Goal: Transaction & Acquisition: Purchase product/service

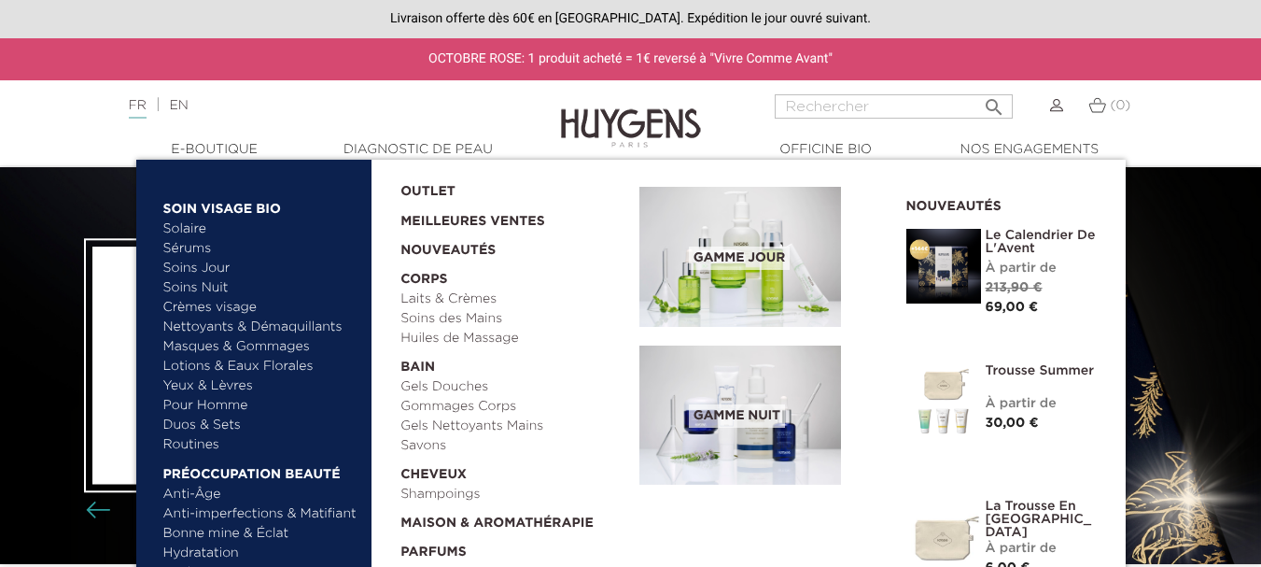
click at [200, 304] on link "Crèmes visage" at bounding box center [260, 308] width 195 height 20
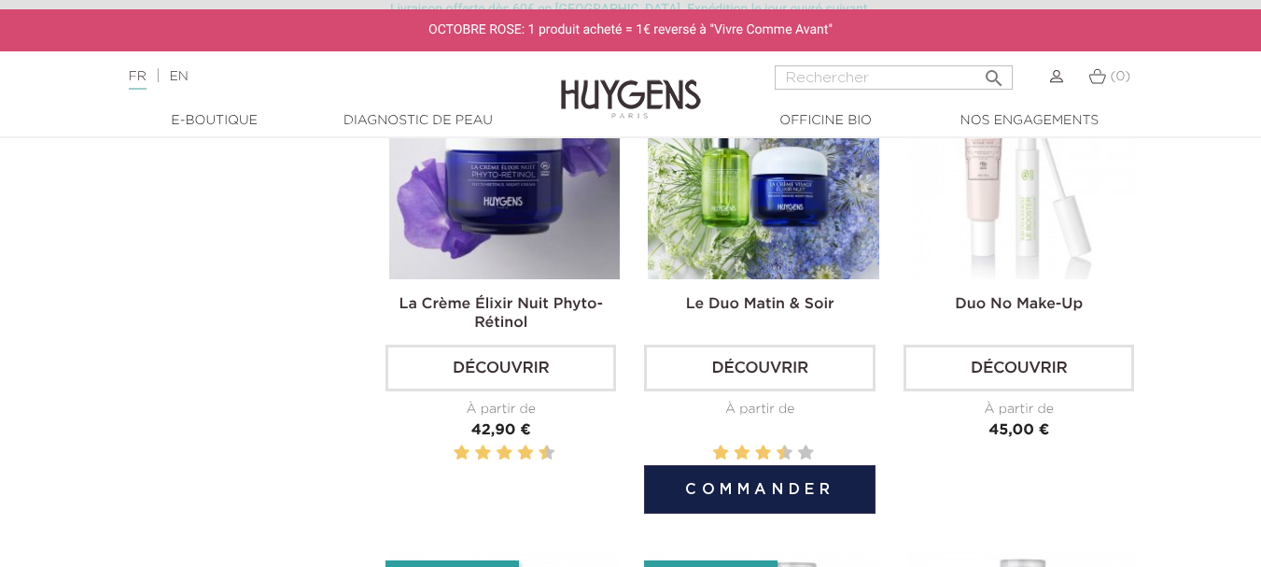
scroll to position [1541, 0]
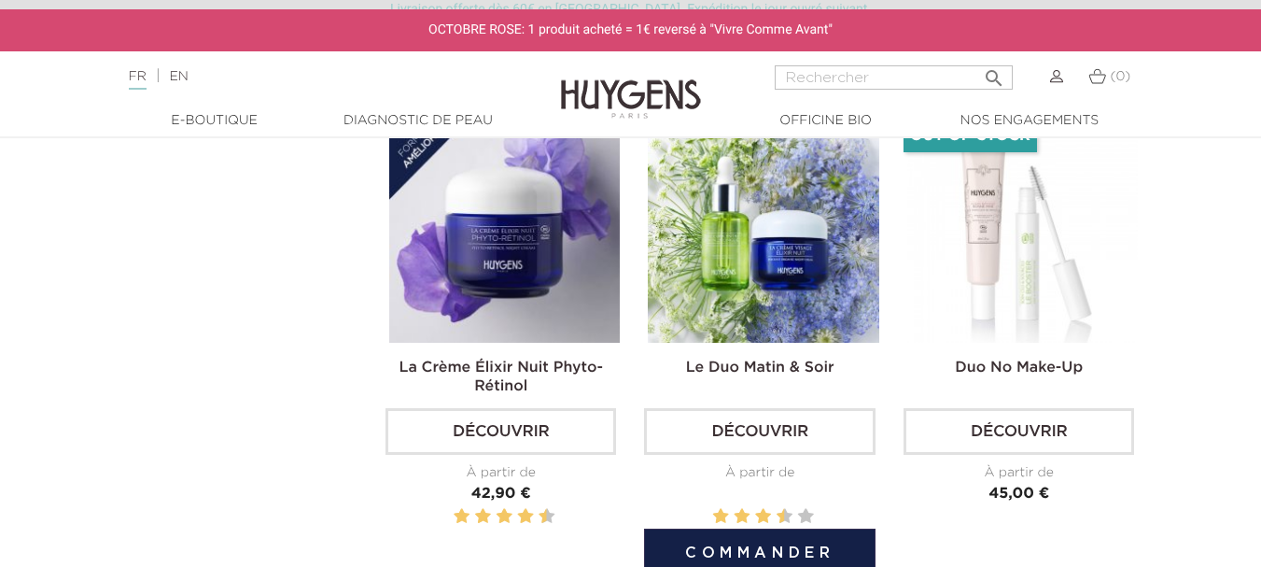
click at [789, 432] on link "Découvrir" at bounding box center [759, 431] width 231 height 47
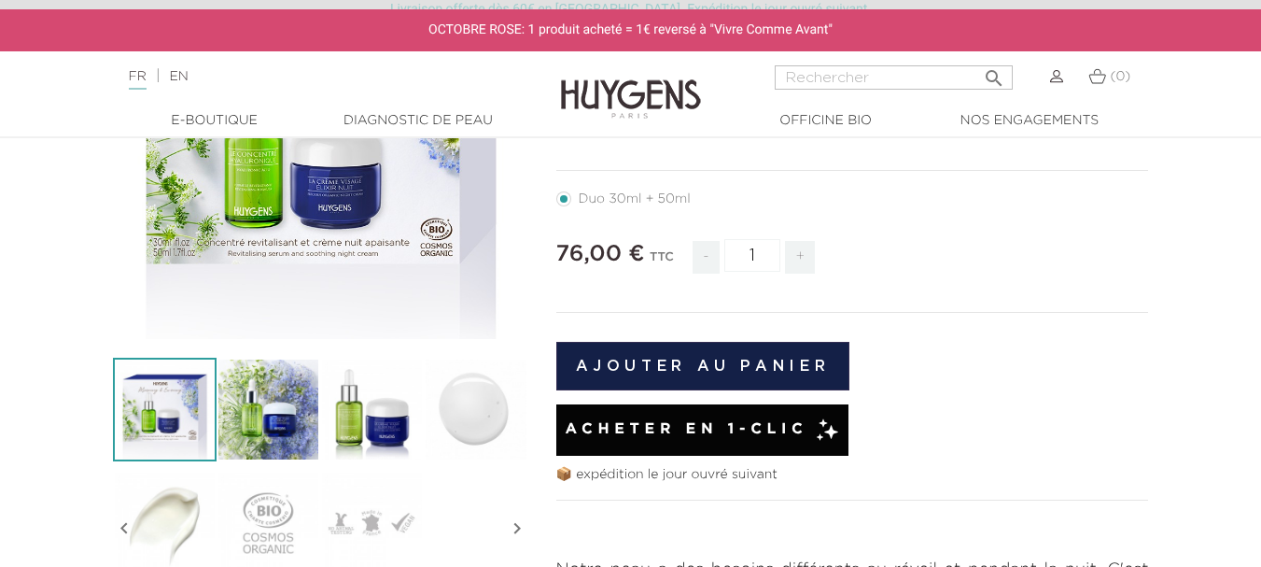
scroll to position [318, 0]
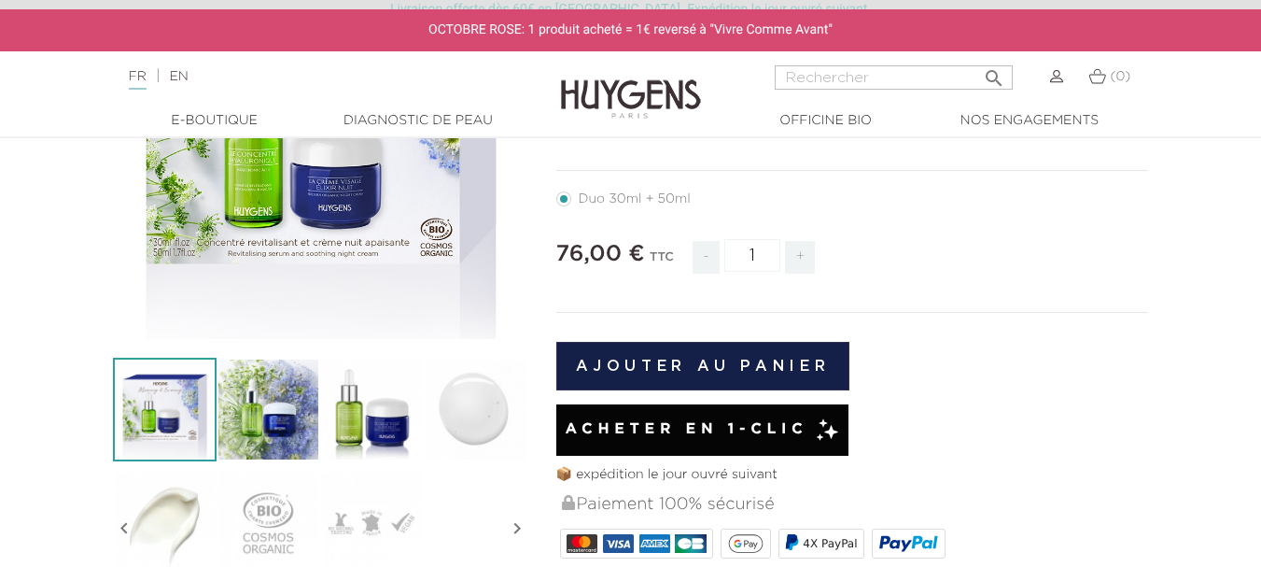
click at [708, 343] on button "Ajouter au panier" at bounding box center [703, 366] width 294 height 49
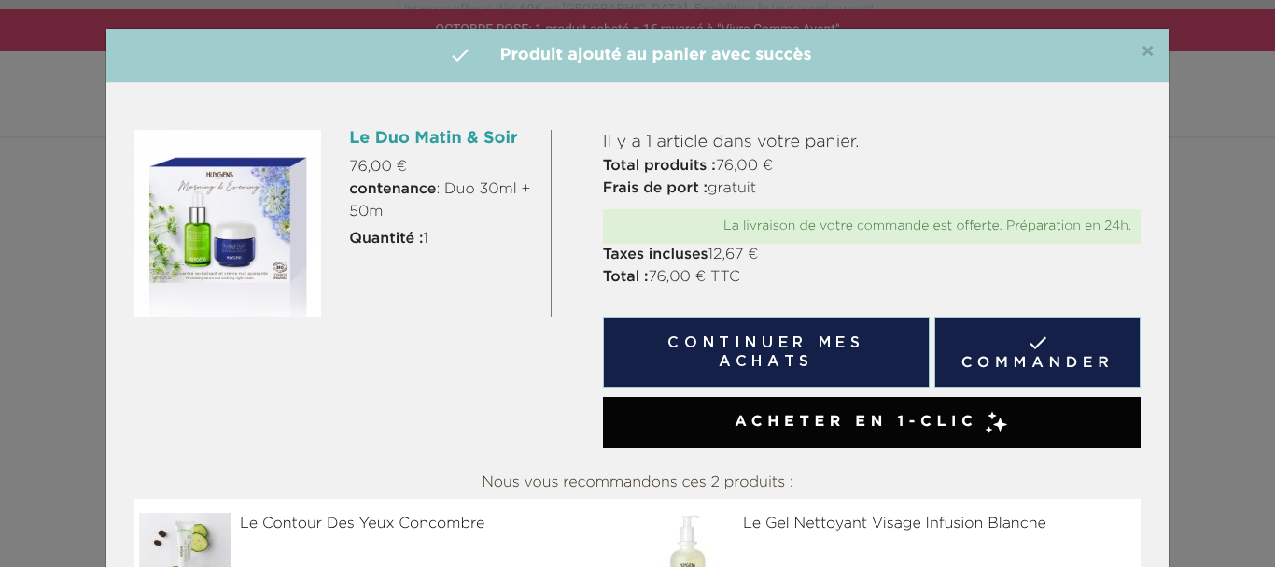
click at [1022, 360] on link " Commander" at bounding box center [1038, 352] width 206 height 71
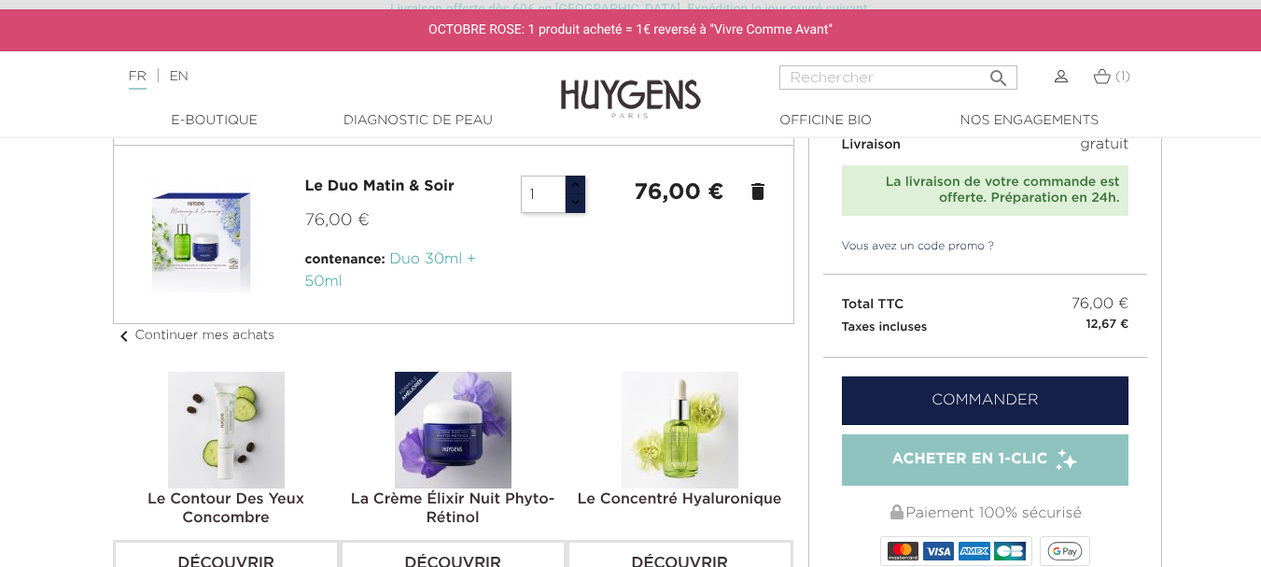
scroll to position [55, 0]
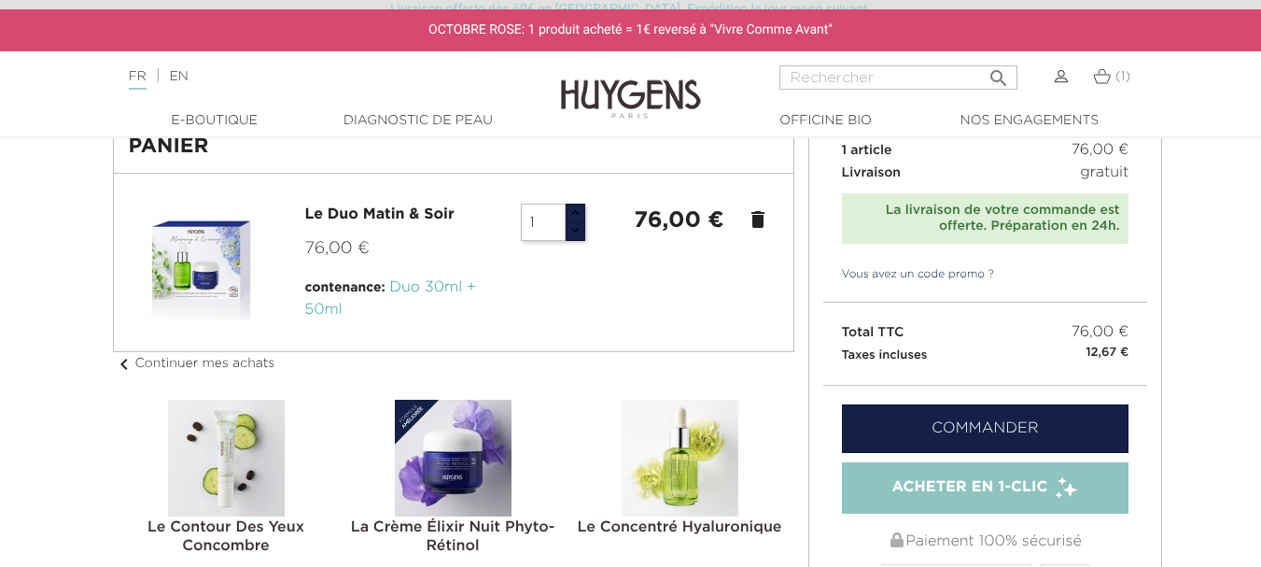
click at [597, 304] on div at bounding box center [454, 263] width 650 height 118
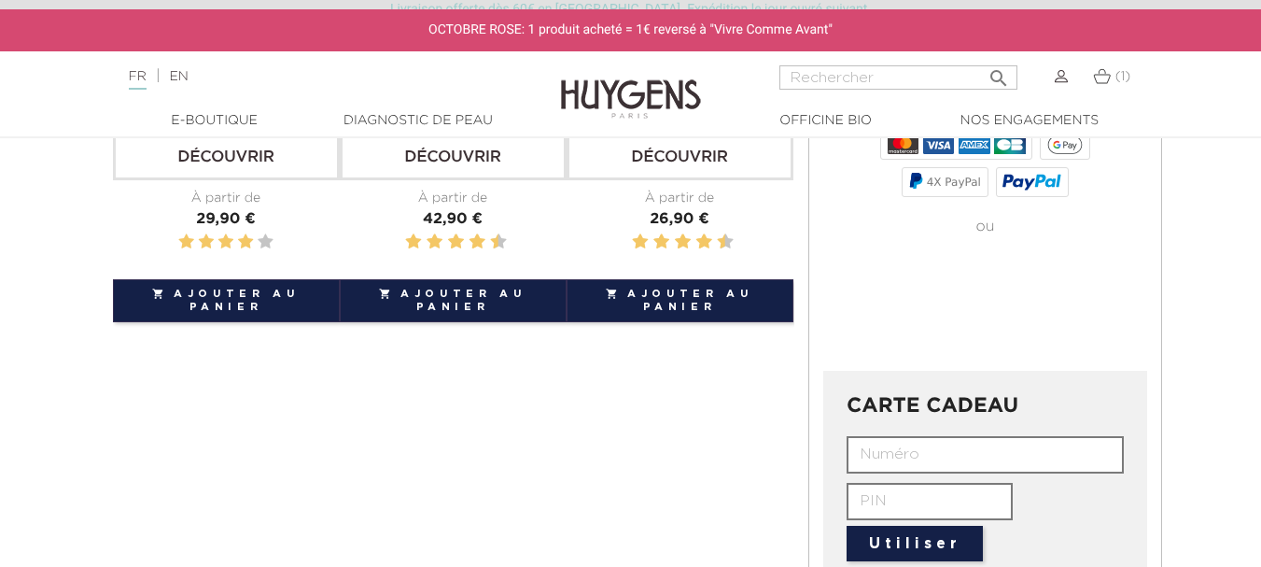
scroll to position [549, 0]
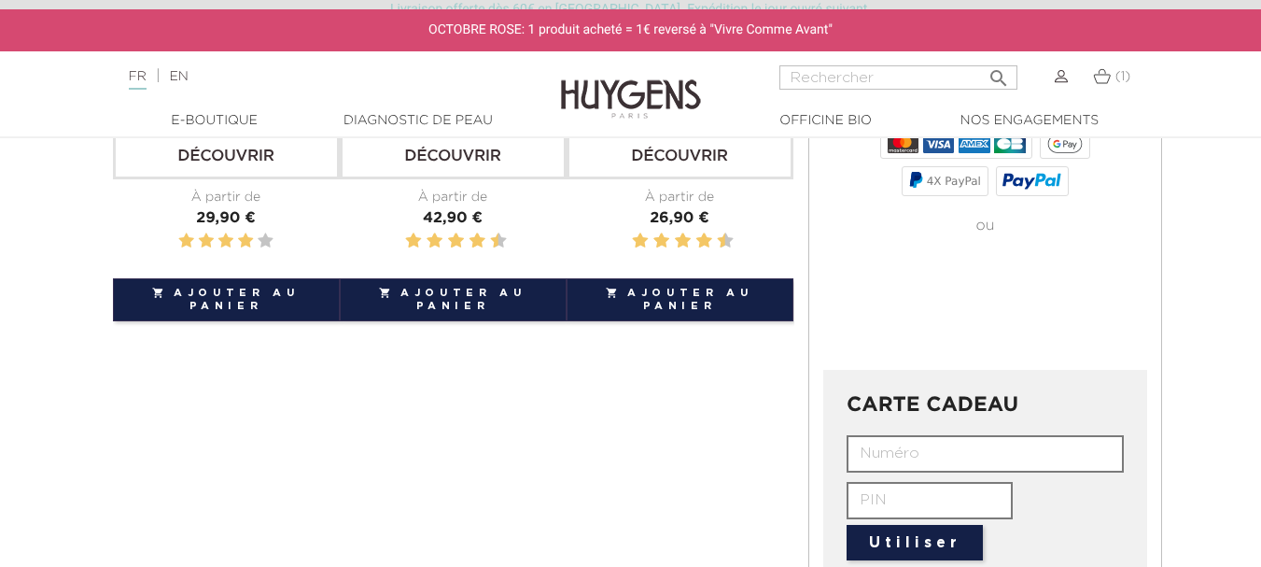
click at [925, 444] on input "text" at bounding box center [985, 453] width 277 height 37
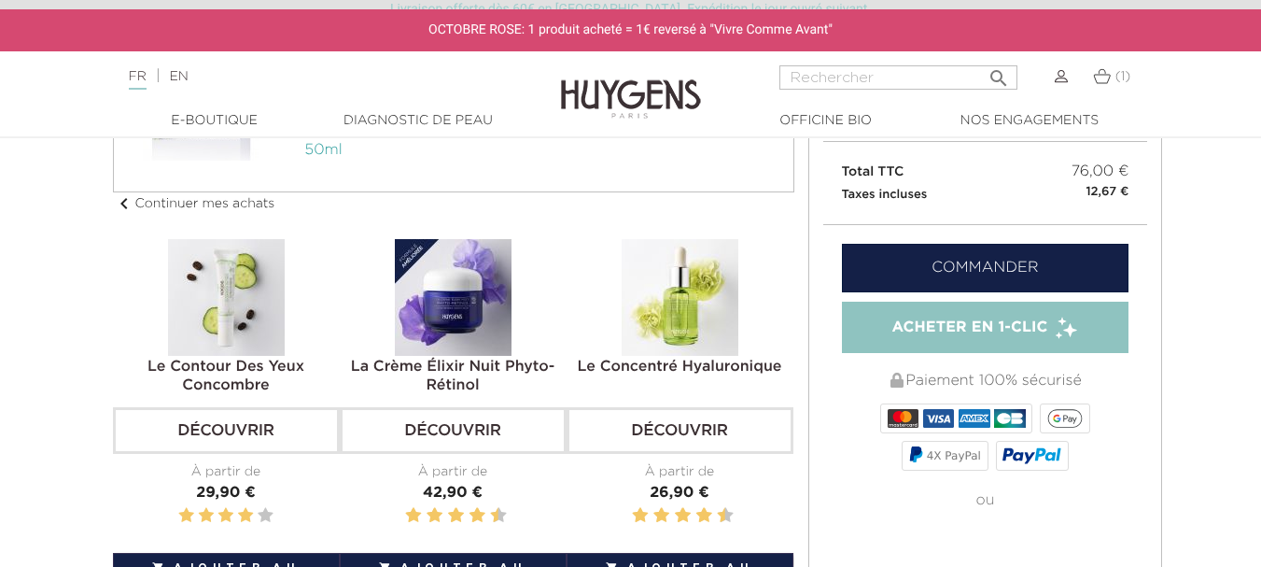
scroll to position [274, 0]
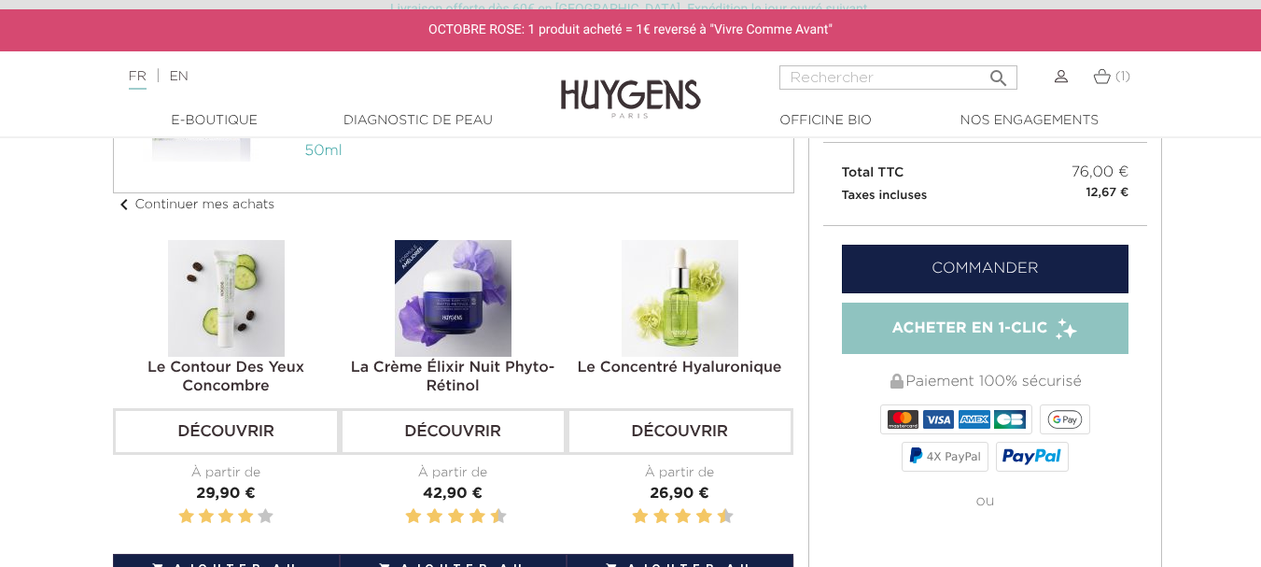
click at [996, 261] on link "Commander" at bounding box center [986, 269] width 288 height 49
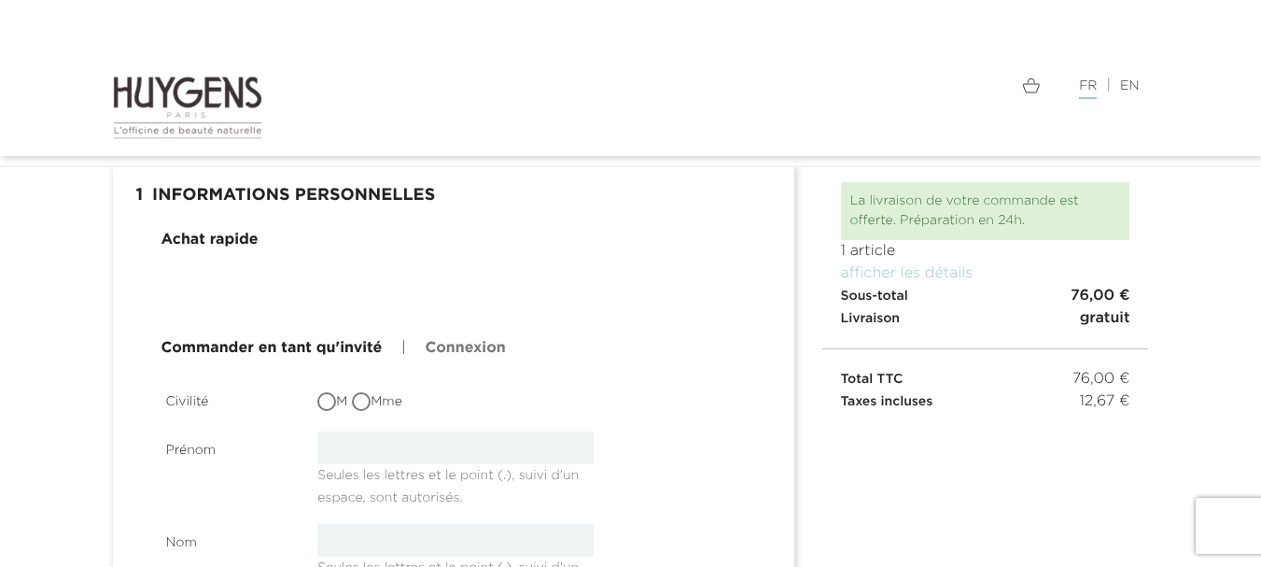
scroll to position [92, 0]
click at [367, 403] on input "Mme" at bounding box center [363, 404] width 19 height 19
radio input "true"
click at [378, 448] on input "text" at bounding box center [455, 448] width 276 height 33
type input "Benabdelhak"
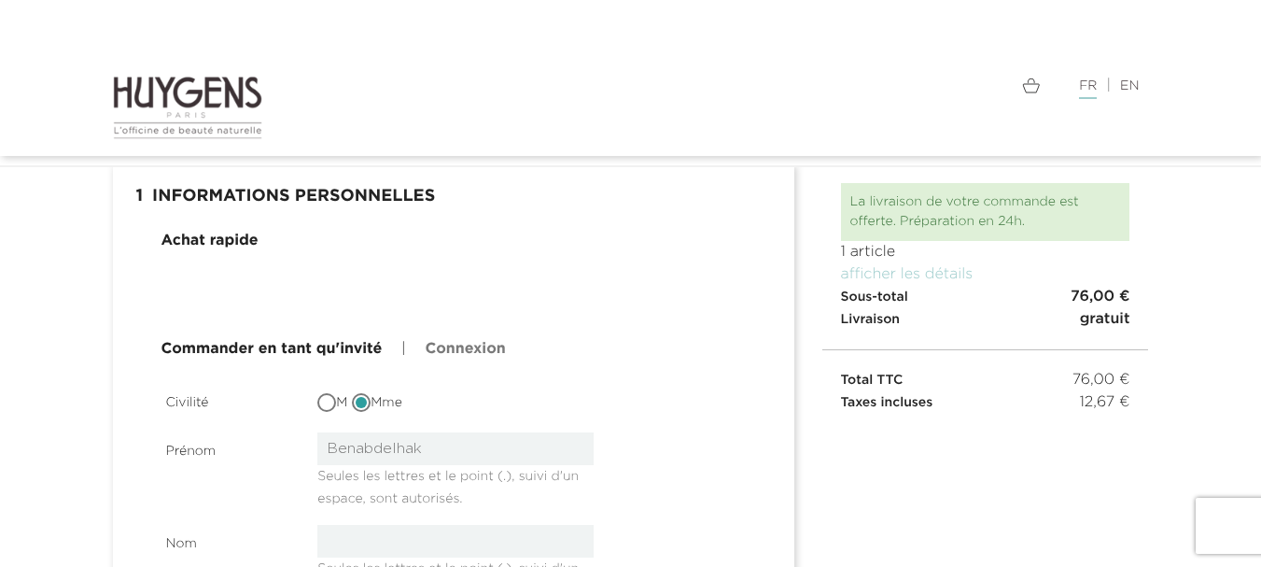
type input "Khadija"
type input "khadija.benabdelhak@gmail.com"
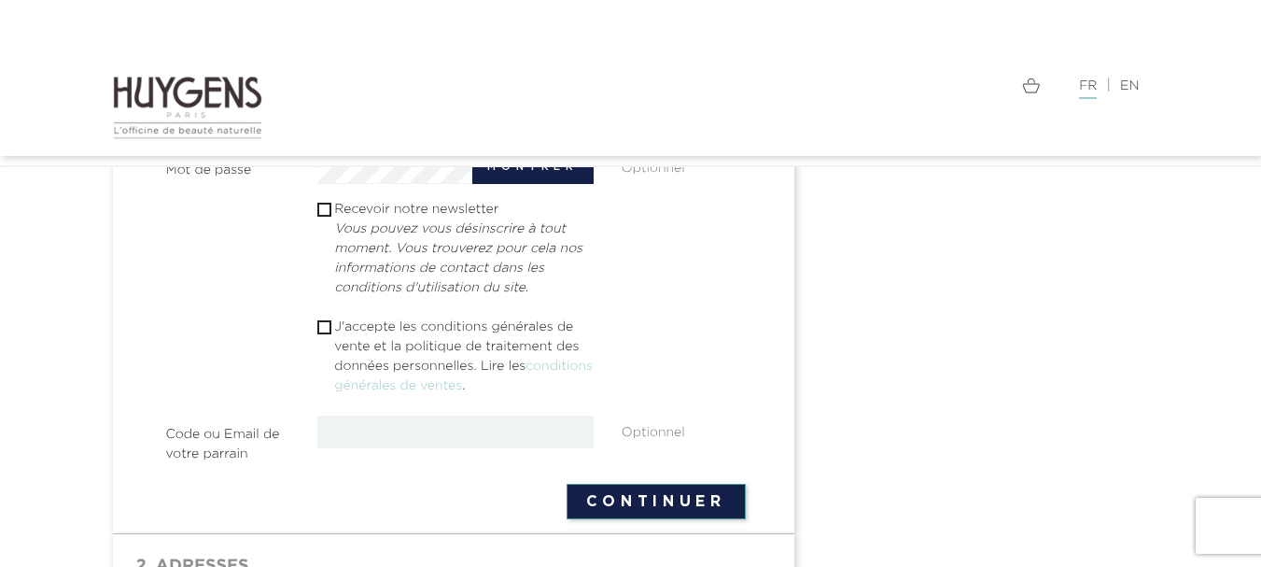
scroll to position [653, 0]
click at [319, 321] on input "checkbox" at bounding box center [323, 326] width 12 height 12
checkbox input "true"
click at [596, 500] on button "Continuer" at bounding box center [656, 500] width 179 height 35
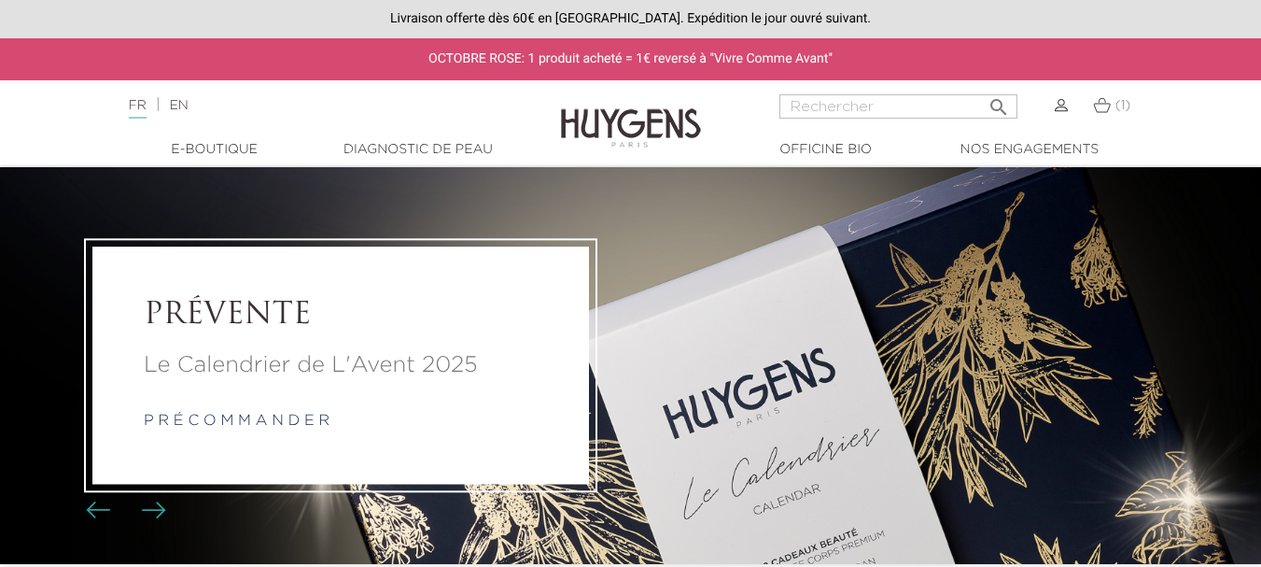
click at [1062, 98] on link at bounding box center [1061, 105] width 13 height 15
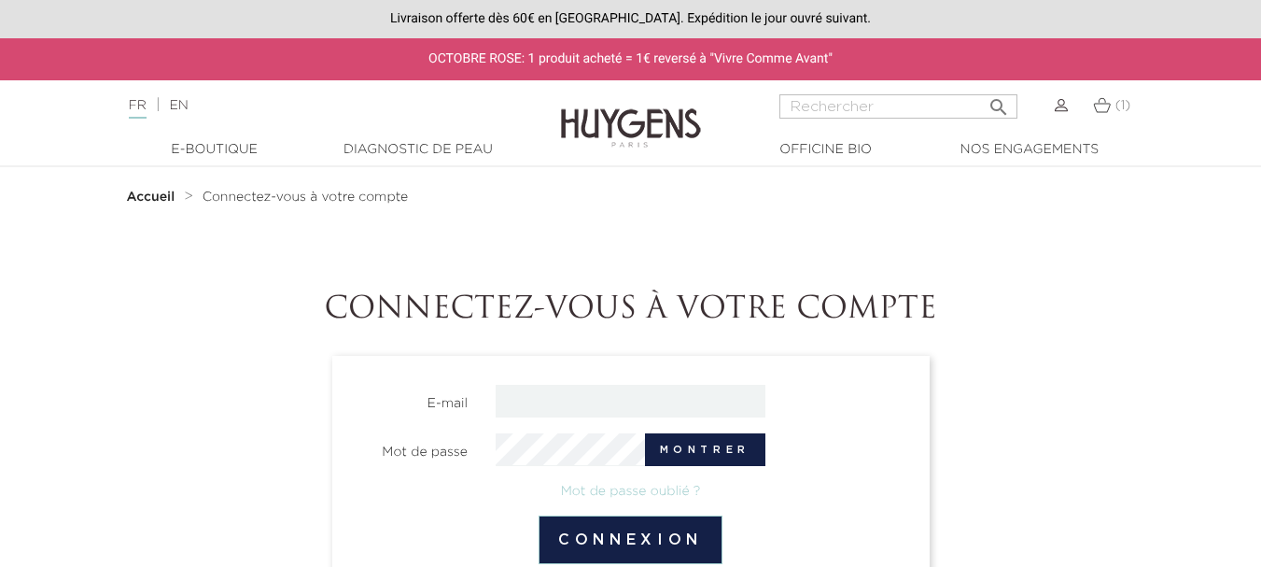
click at [530, 406] on input "email" at bounding box center [631, 401] width 270 height 33
type input "[EMAIL_ADDRESS][DOMAIN_NAME]"
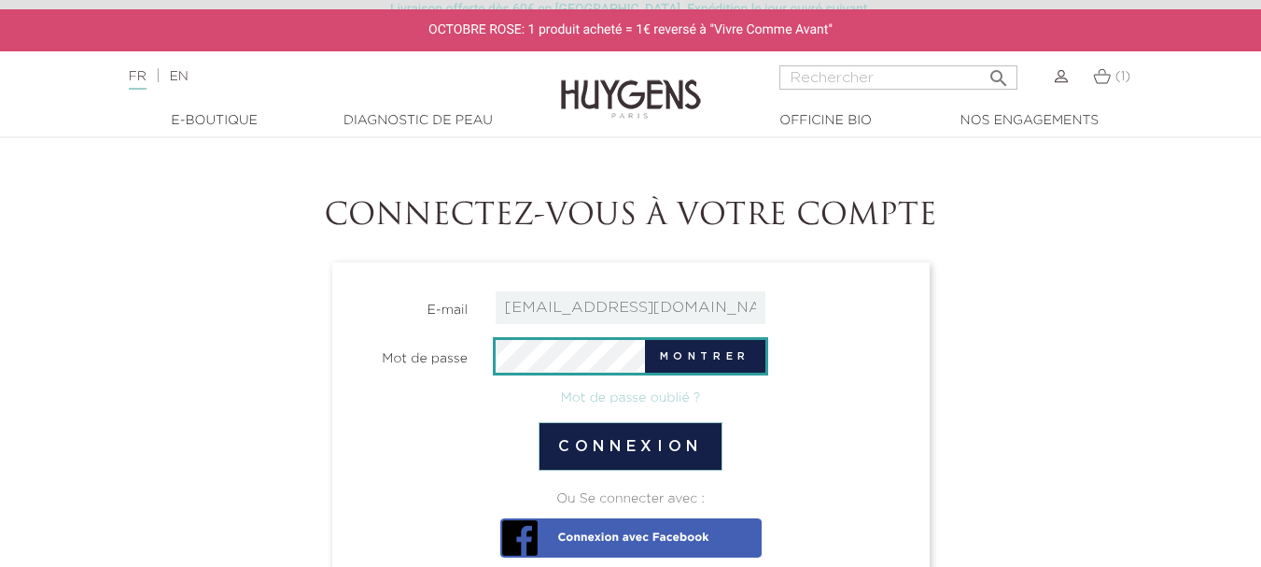
scroll to position [94, 0]
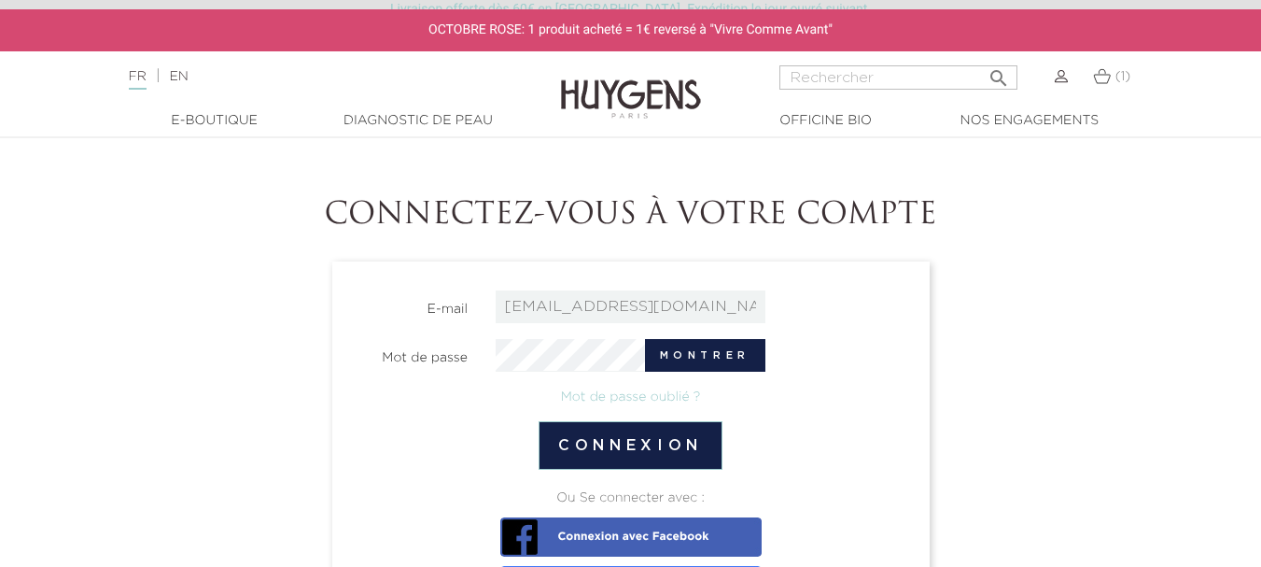
click at [645, 438] on button "Connexion" at bounding box center [631, 445] width 184 height 49
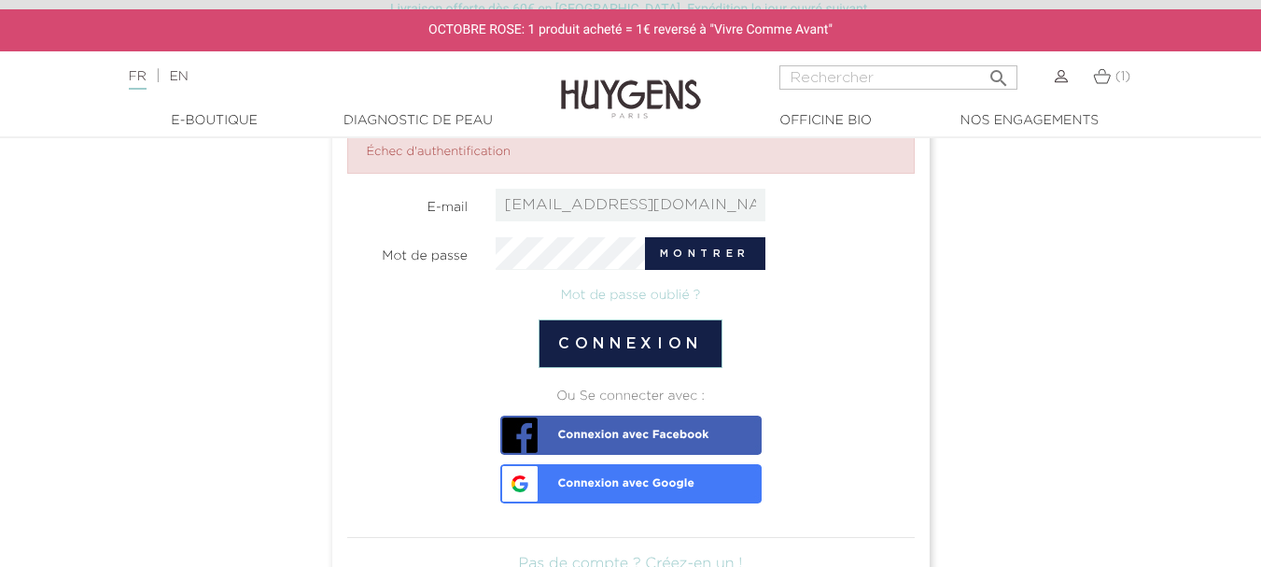
scroll to position [255, 0]
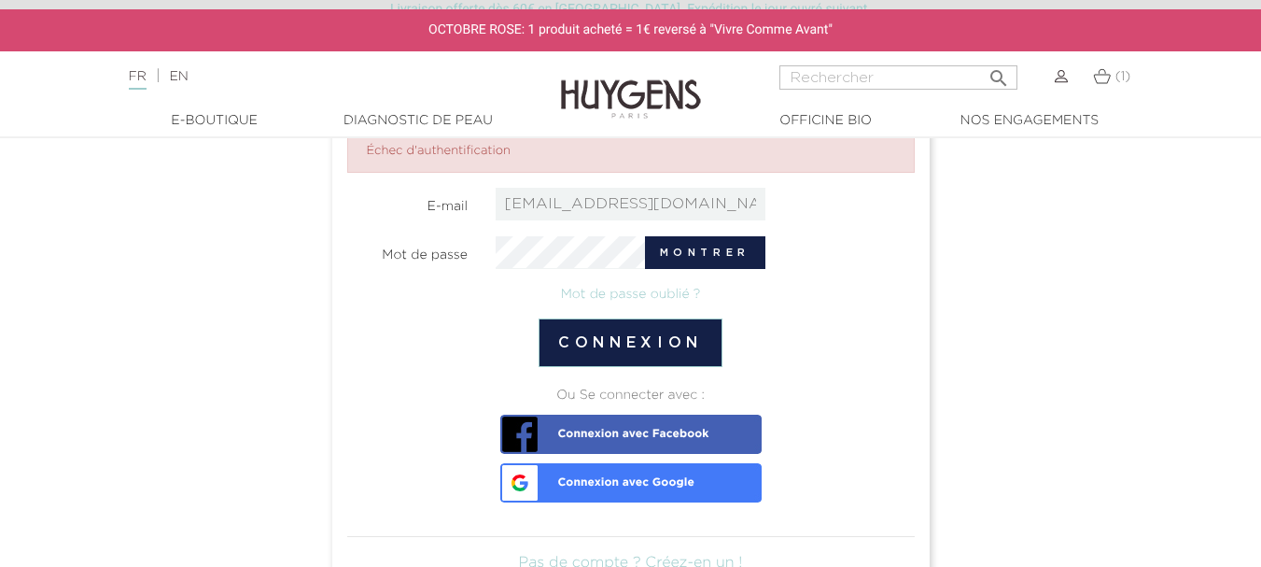
click at [636, 289] on link "Mot de passe oublié ?" at bounding box center [631, 294] width 140 height 13
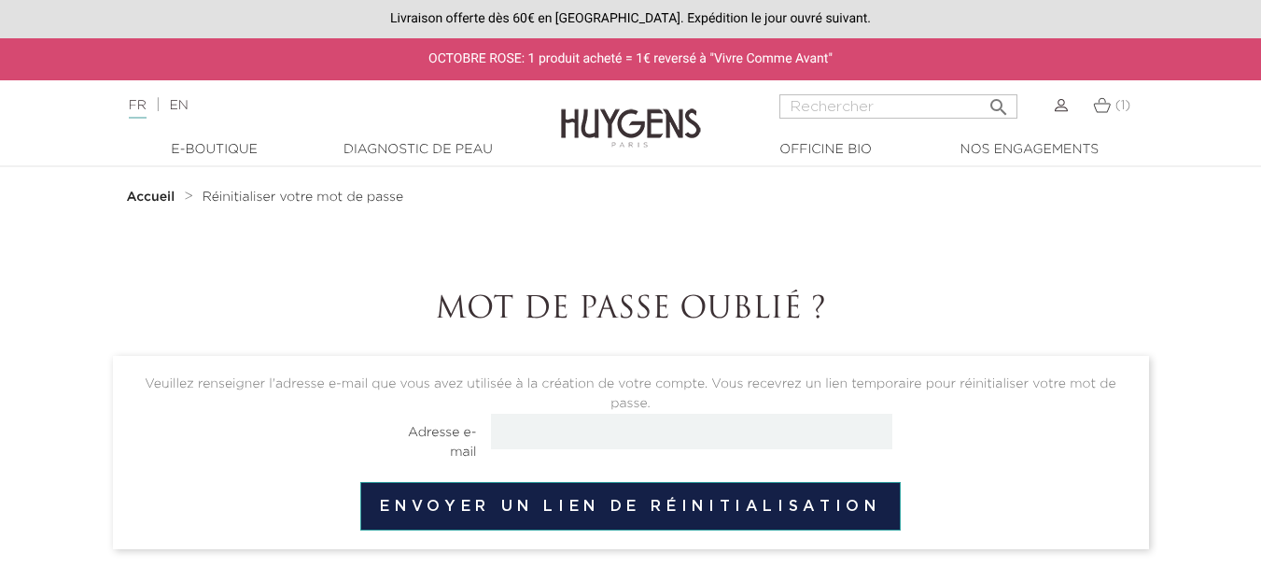
click at [581, 432] on input "email" at bounding box center [691, 431] width 401 height 35
type input "khadija.benabdelhak@gmail.com"
click at [609, 500] on button "Envoyer un lien de réinitialisation" at bounding box center [630, 506] width 540 height 49
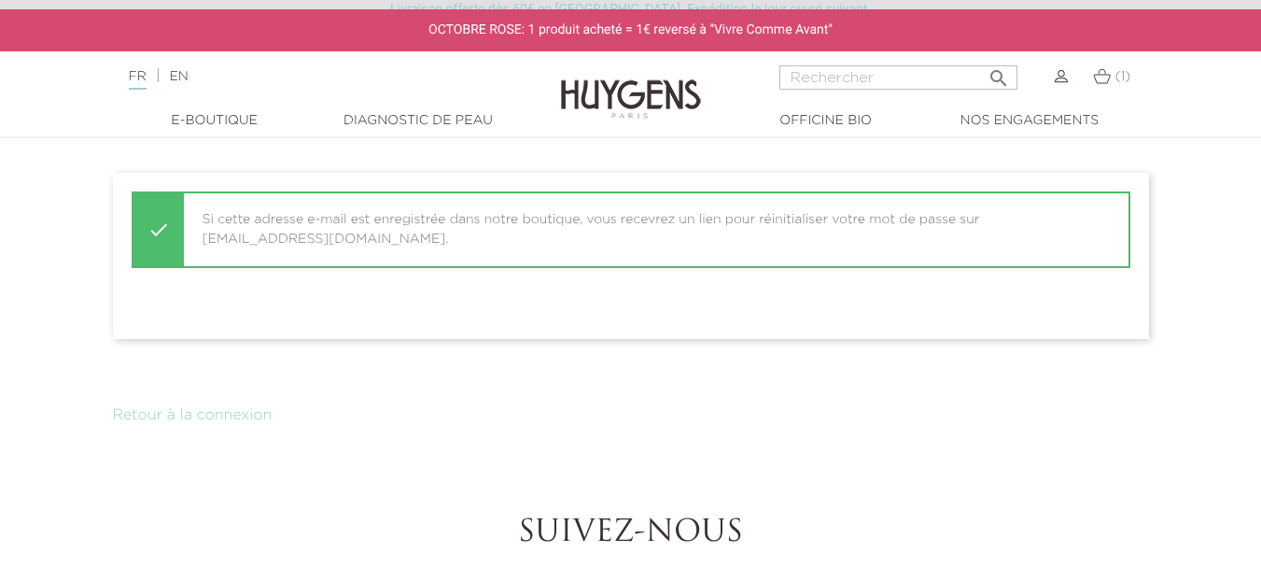
scroll to position [184, 0]
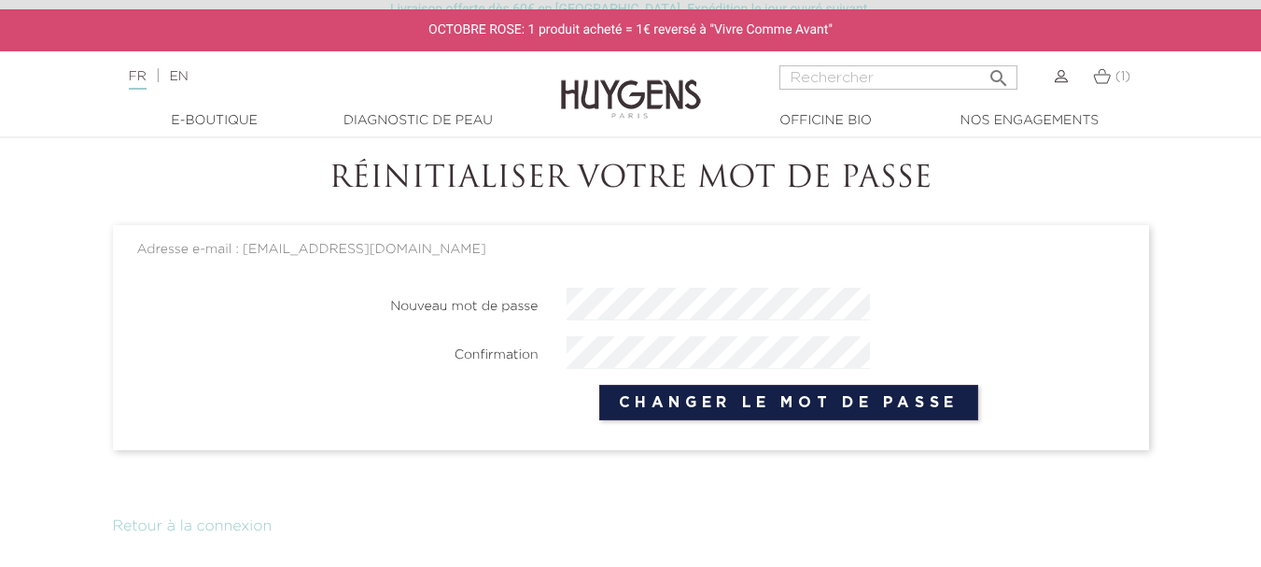
scroll to position [132, 0]
click at [749, 391] on button "Changer le mot de passe" at bounding box center [789, 401] width 380 height 35
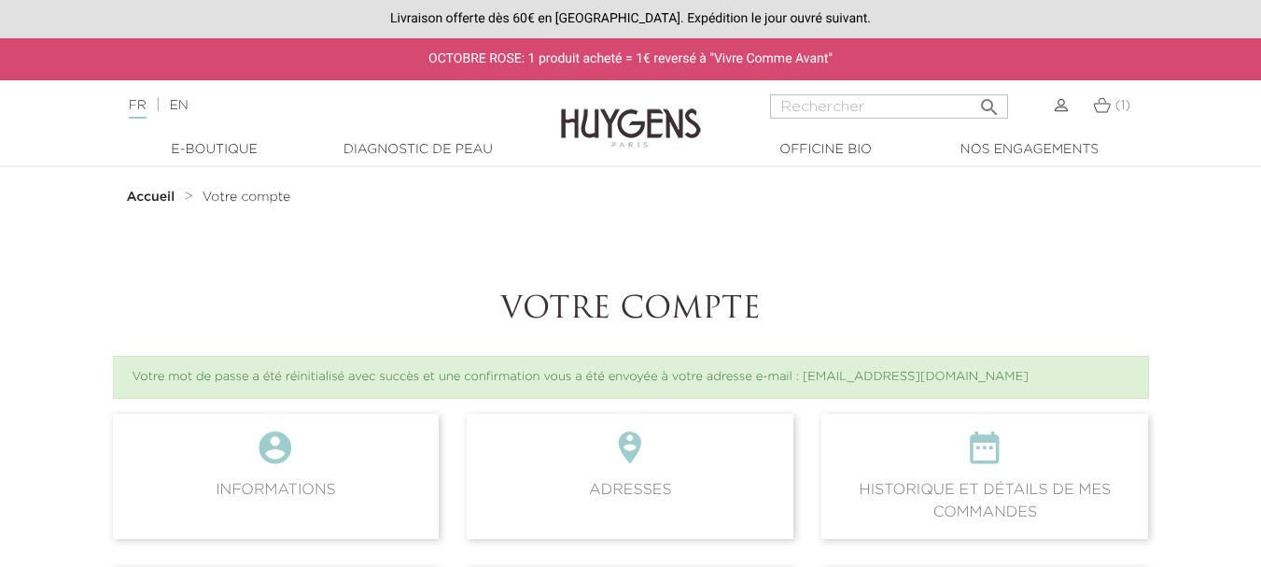
click at [1059, 108] on img at bounding box center [1061, 105] width 13 height 13
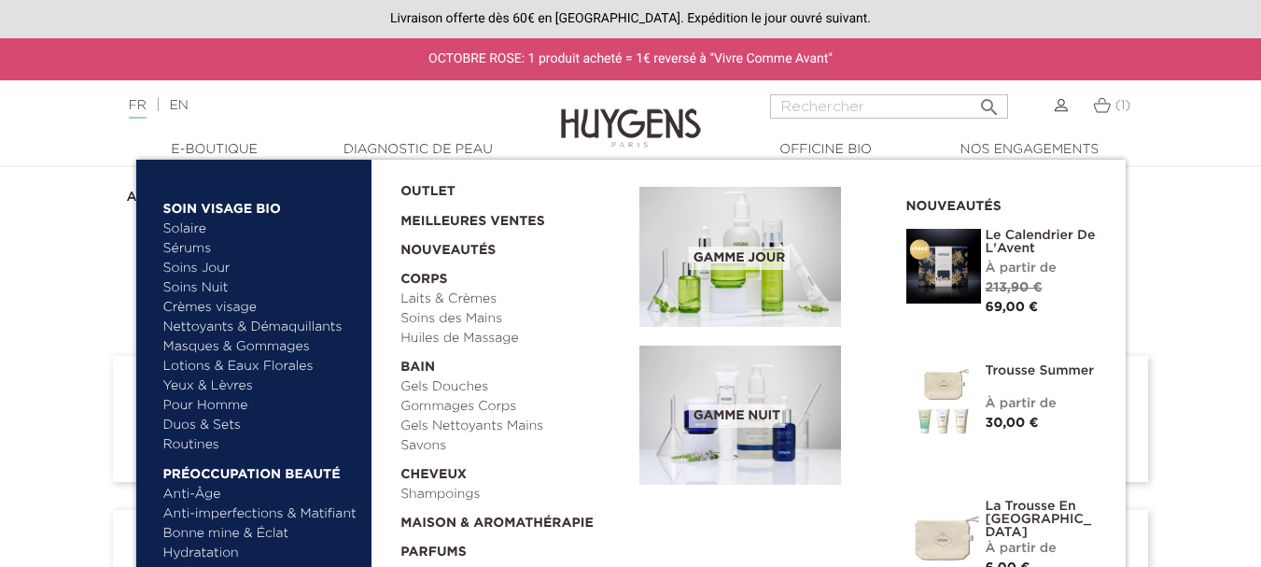
click at [214, 309] on link "Crèmes visage" at bounding box center [260, 308] width 195 height 20
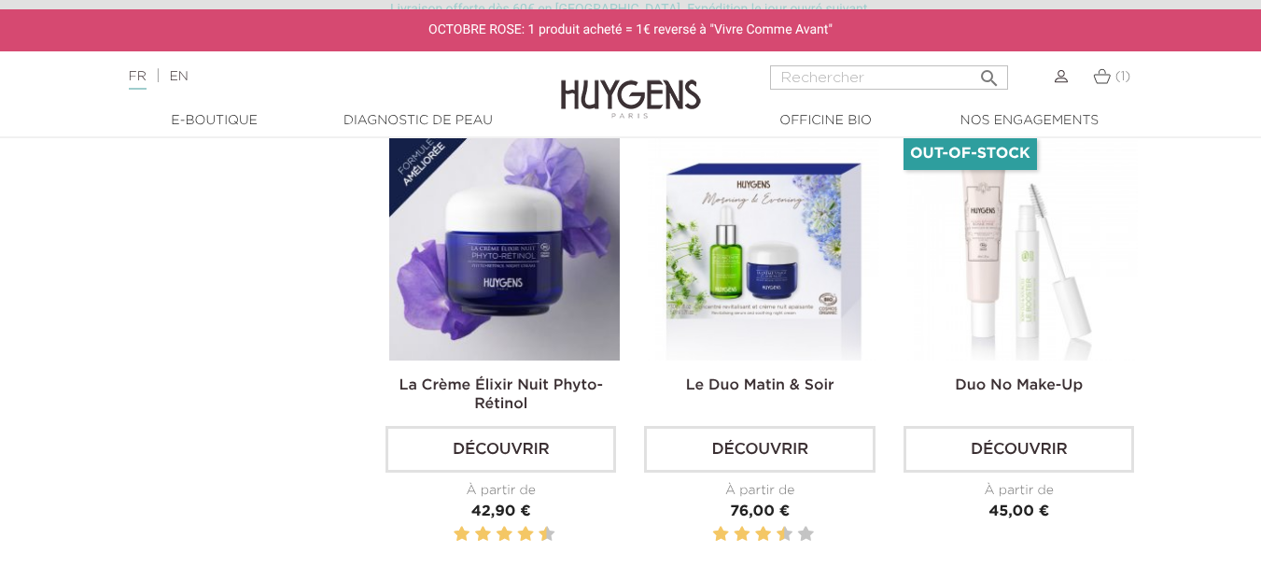
scroll to position [1524, 0]
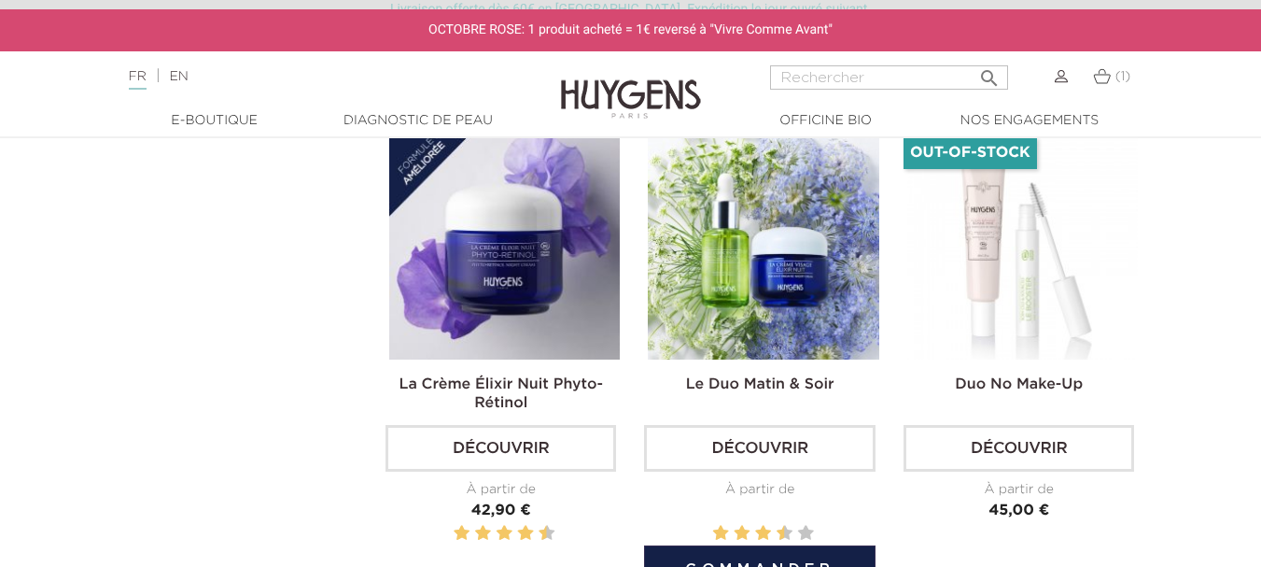
click at [759, 448] on link "Découvrir" at bounding box center [759, 448] width 231 height 47
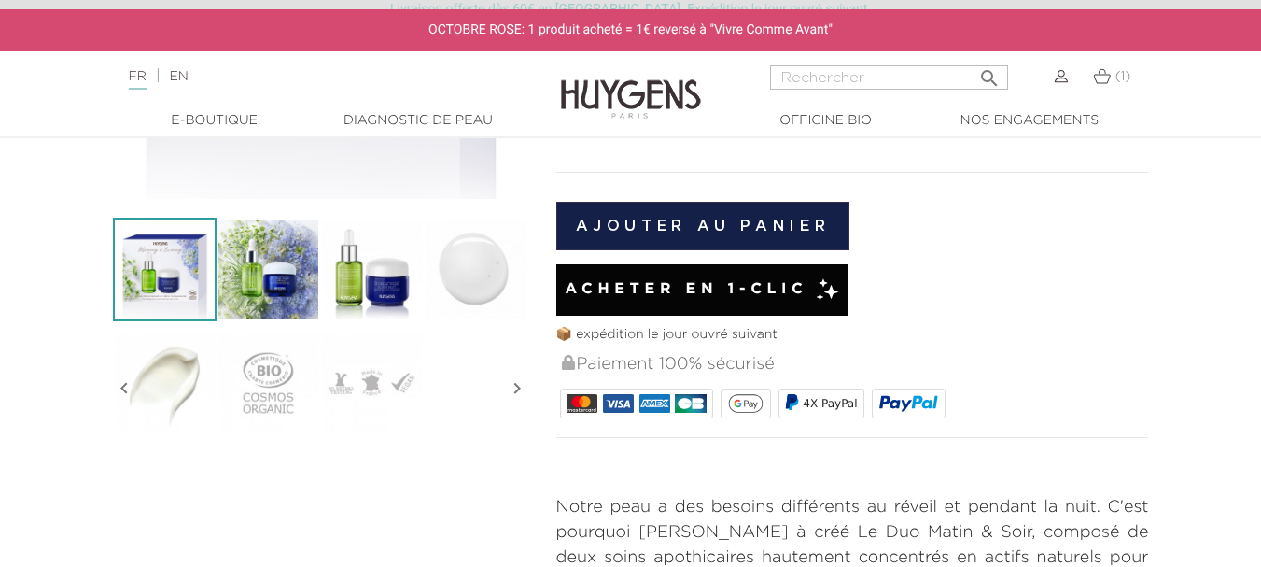
scroll to position [459, 0]
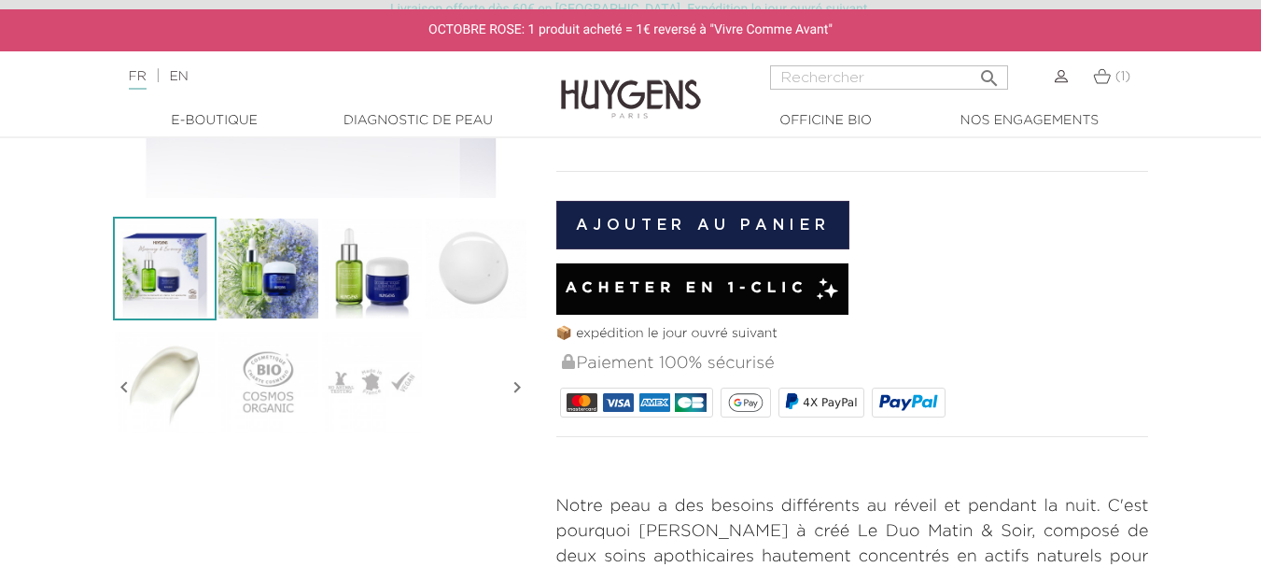
click at [1103, 71] on img at bounding box center [1102, 76] width 18 height 16
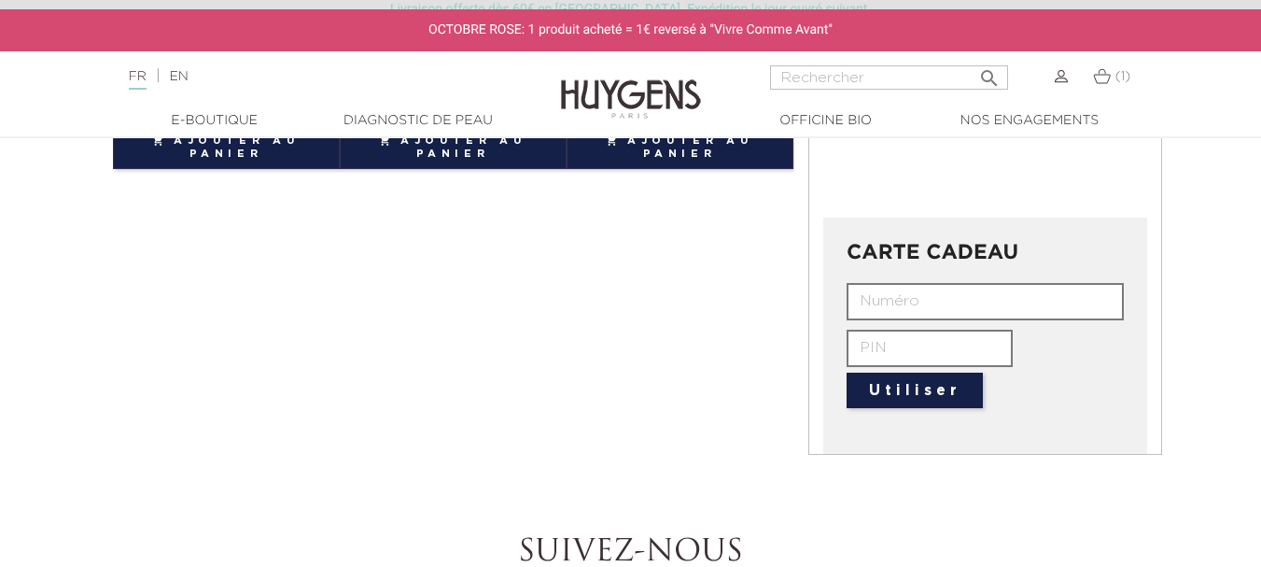
scroll to position [702, 0]
click at [913, 301] on input "text" at bounding box center [985, 300] width 277 height 37
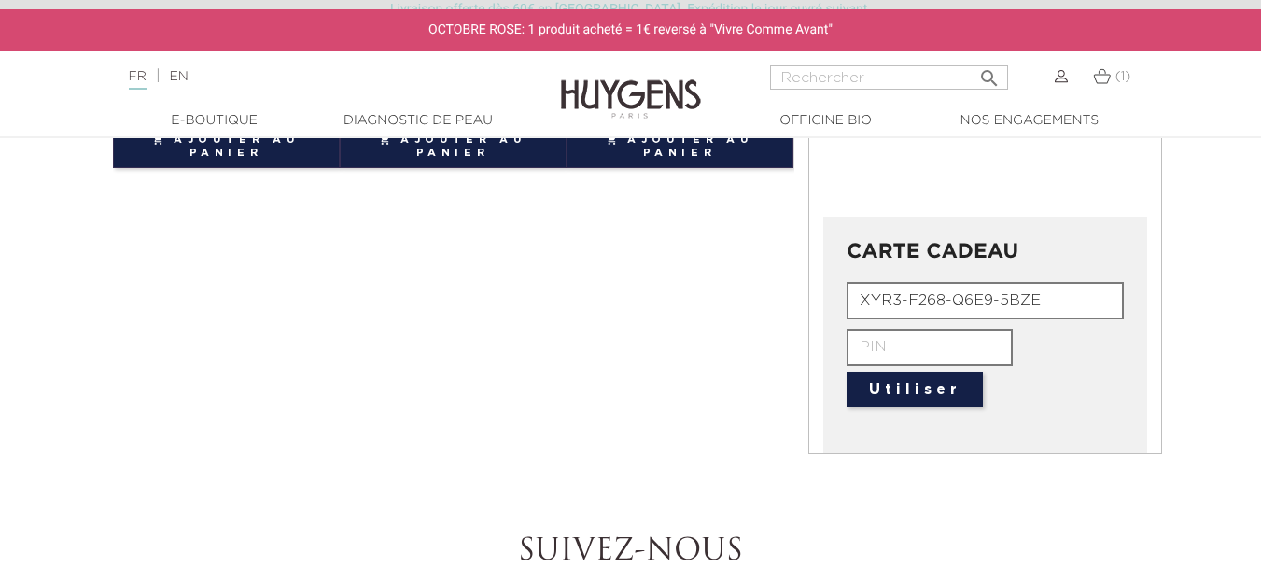
type input "XYR3-F268-Q6E9-5BZE"
click at [943, 339] on input "text" at bounding box center [930, 347] width 166 height 37
click at [1002, 292] on input "XYR3-F268-Q6E9-5BZE" at bounding box center [985, 300] width 277 height 37
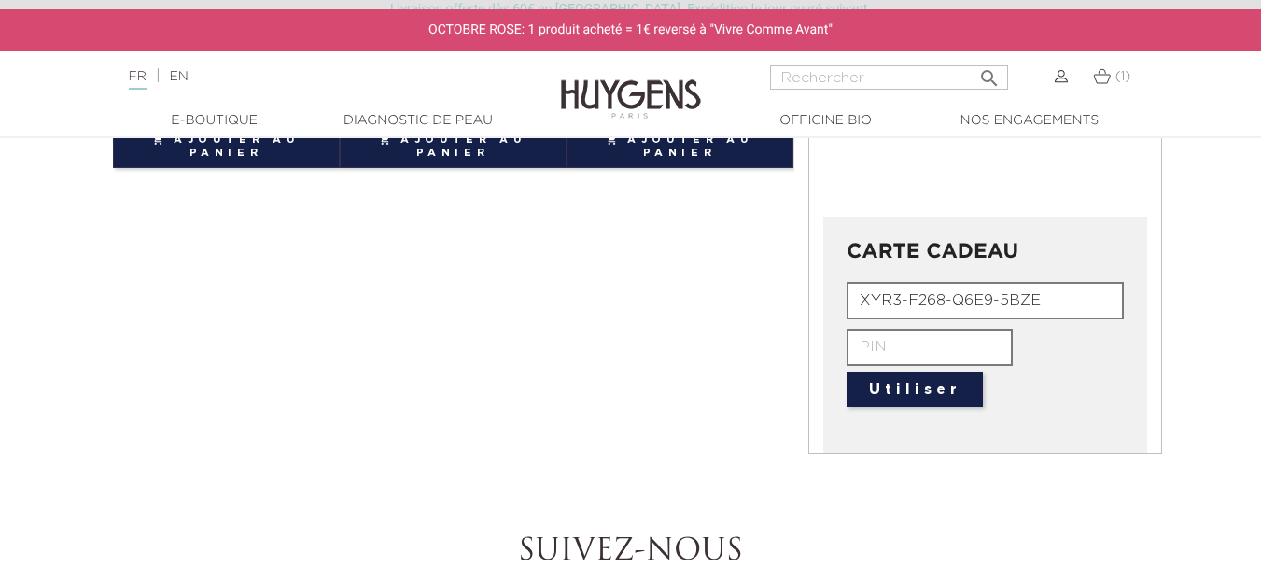
click at [936, 387] on button "Utiliser" at bounding box center [915, 389] width 136 height 35
type input "0000"
click at [916, 386] on button "Utiliser" at bounding box center [915, 389] width 136 height 35
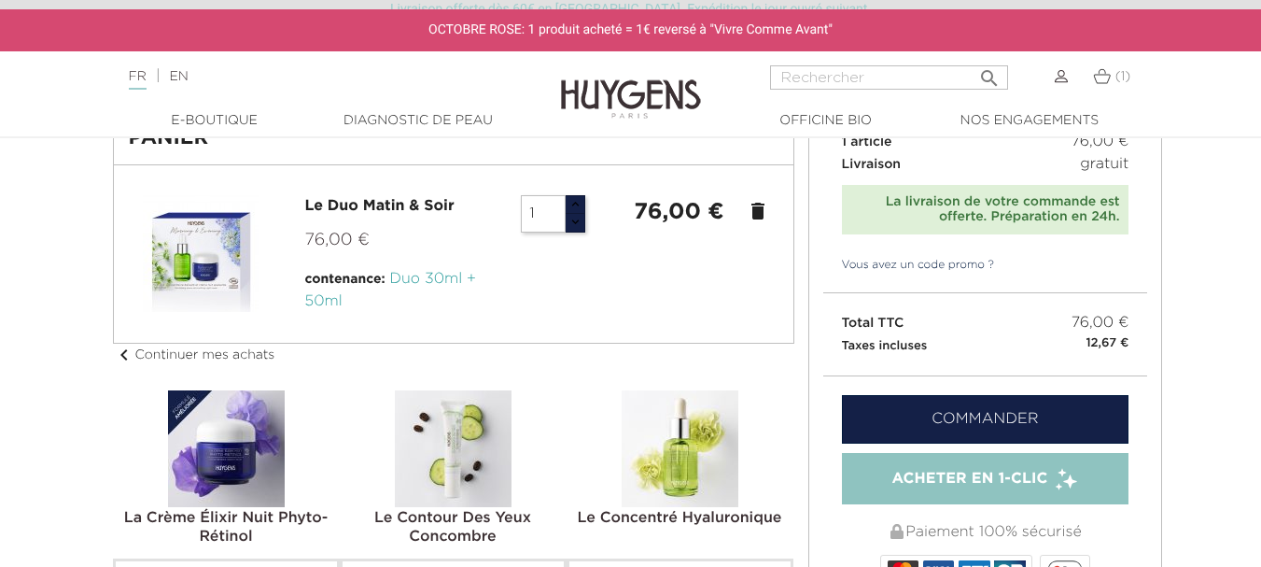
scroll to position [124, 0]
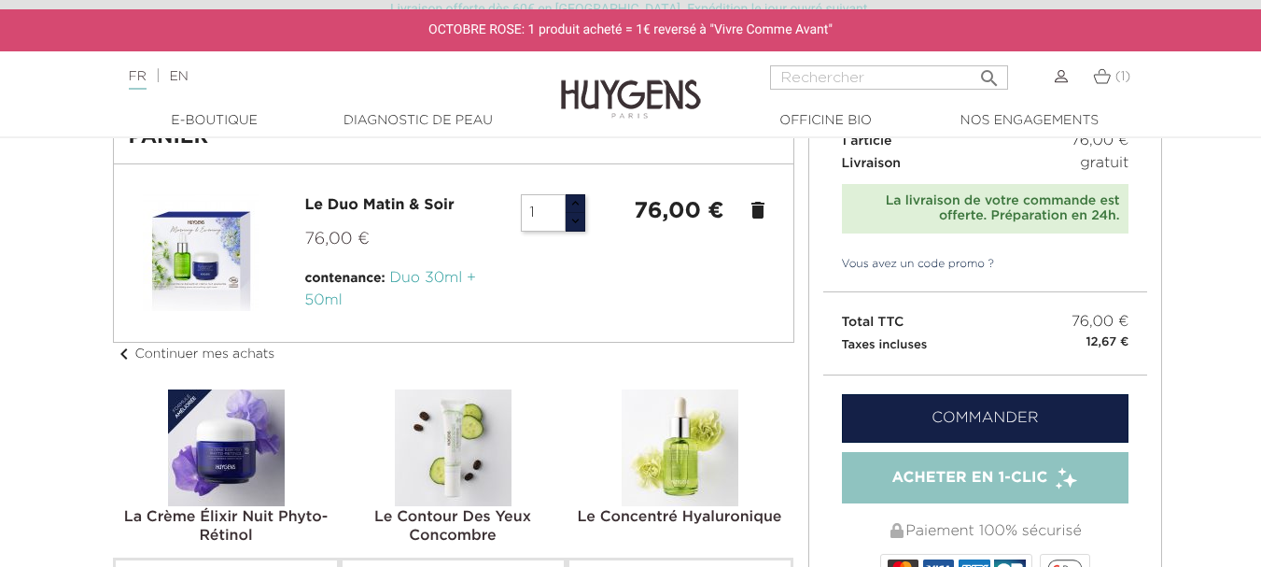
click at [989, 411] on link "Commander" at bounding box center [986, 418] width 288 height 49
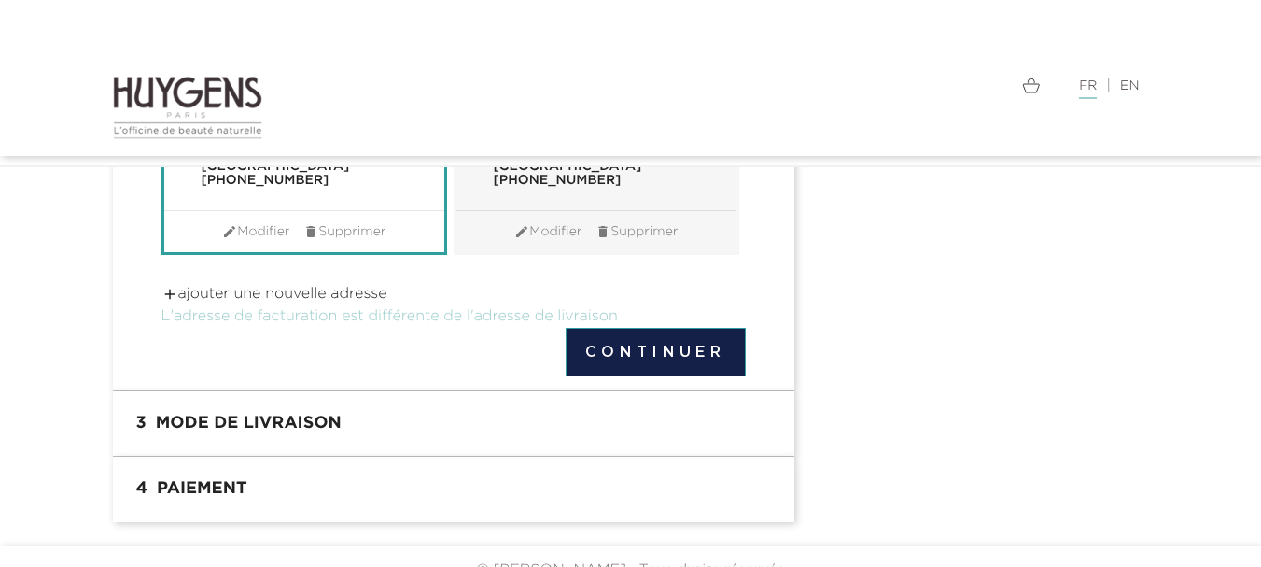
scroll to position [425, 0]
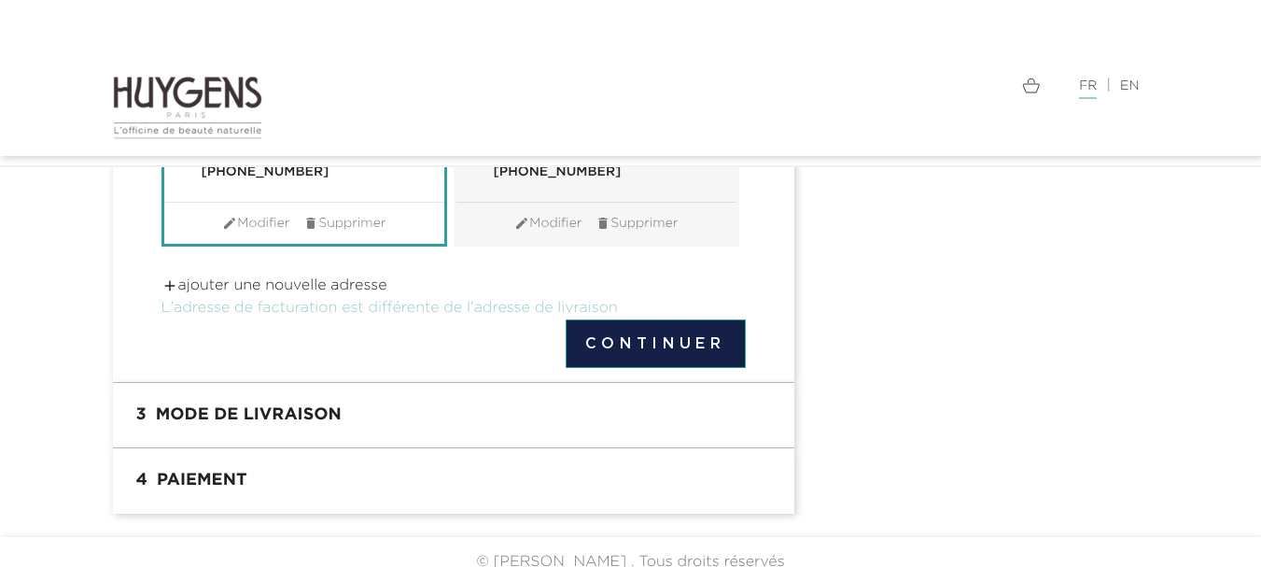
click at [682, 333] on button "Continuer" at bounding box center [656, 343] width 180 height 49
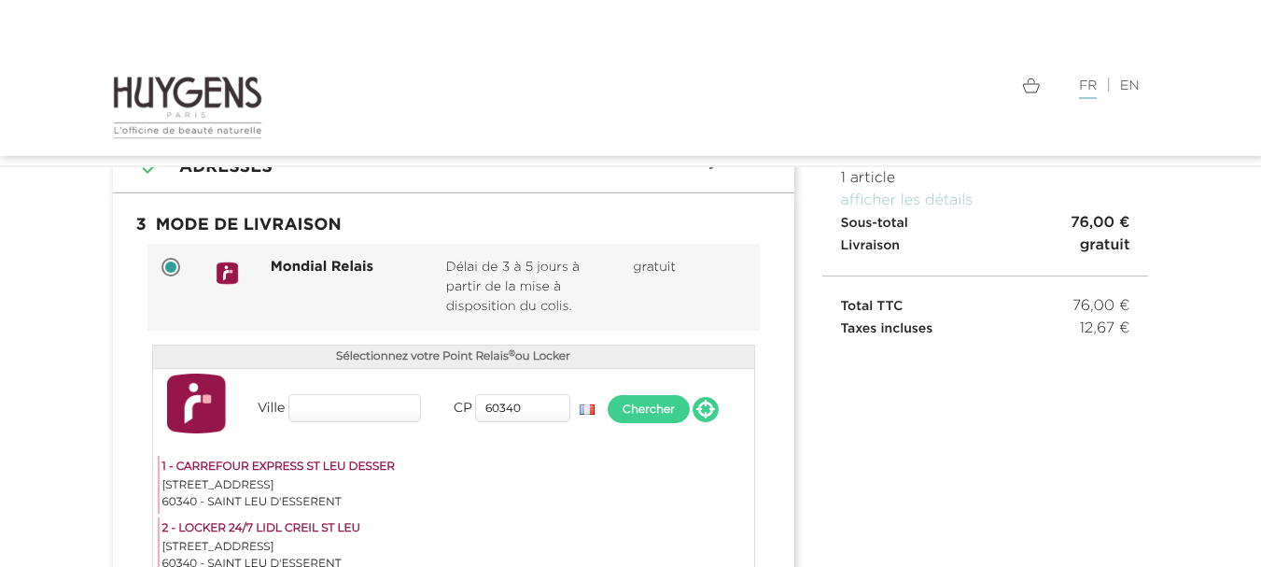
scroll to position [165, 0]
click at [331, 397] on input "Ville" at bounding box center [355, 409] width 133 height 28
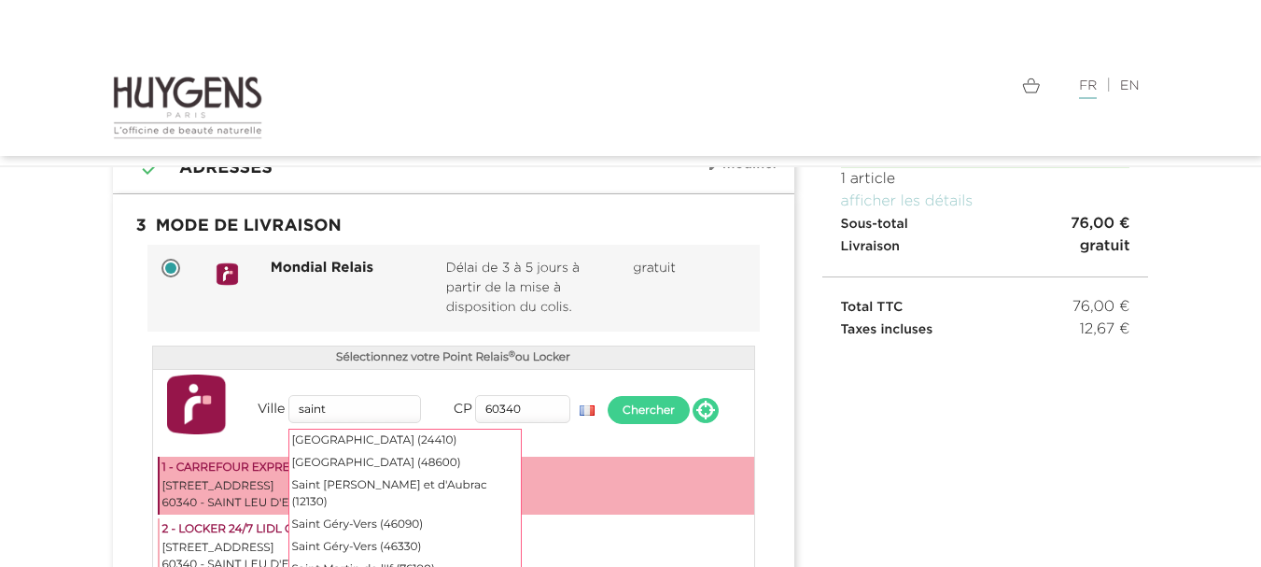
click at [222, 478] on div "[STREET_ADDRESS]" at bounding box center [456, 486] width 589 height 17
click at [403, 409] on input "saint" at bounding box center [355, 409] width 133 height 28
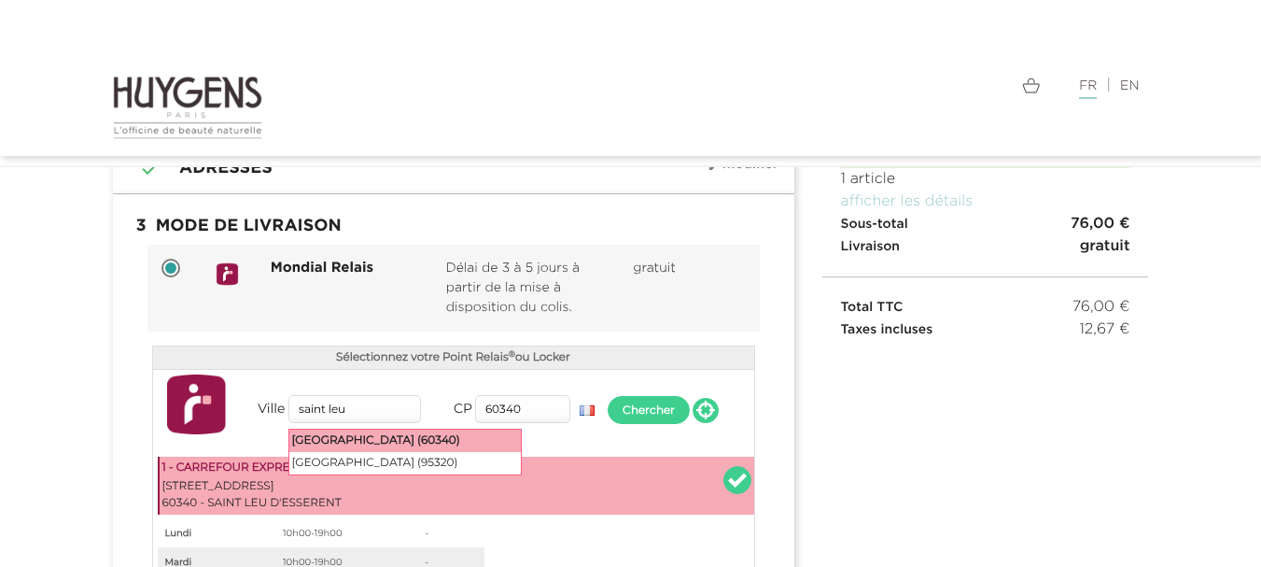
click at [359, 436] on div "Saint-Leu-d'Esserent (60340)" at bounding box center [405, 440] width 232 height 22
type input "Saint-Leu-d'Esserent"
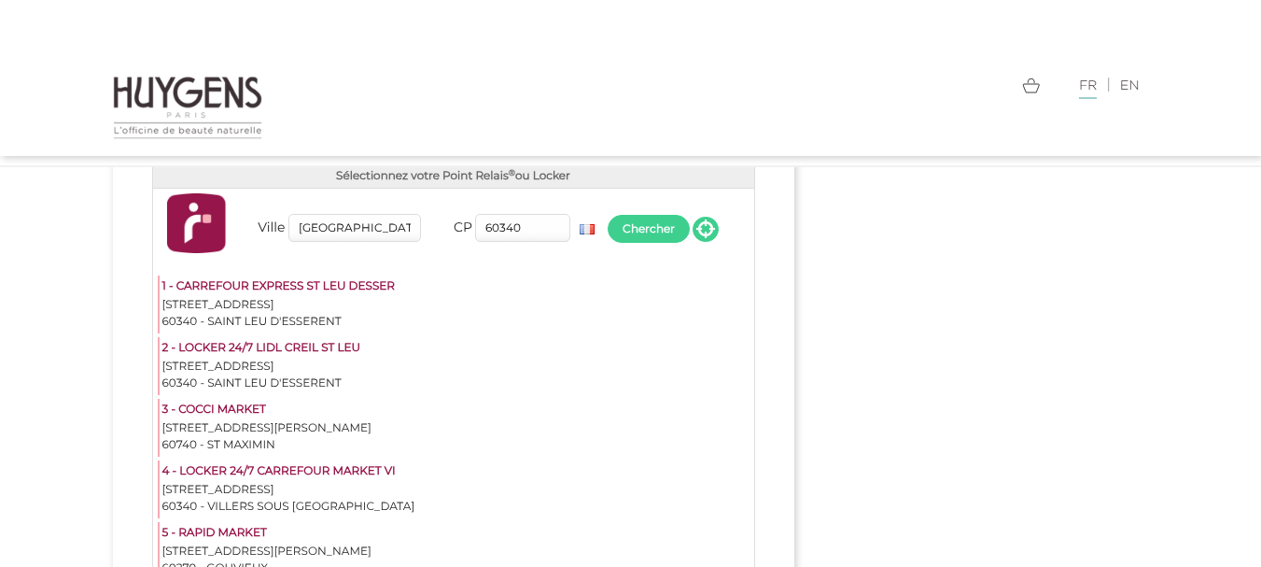
scroll to position [347, 0]
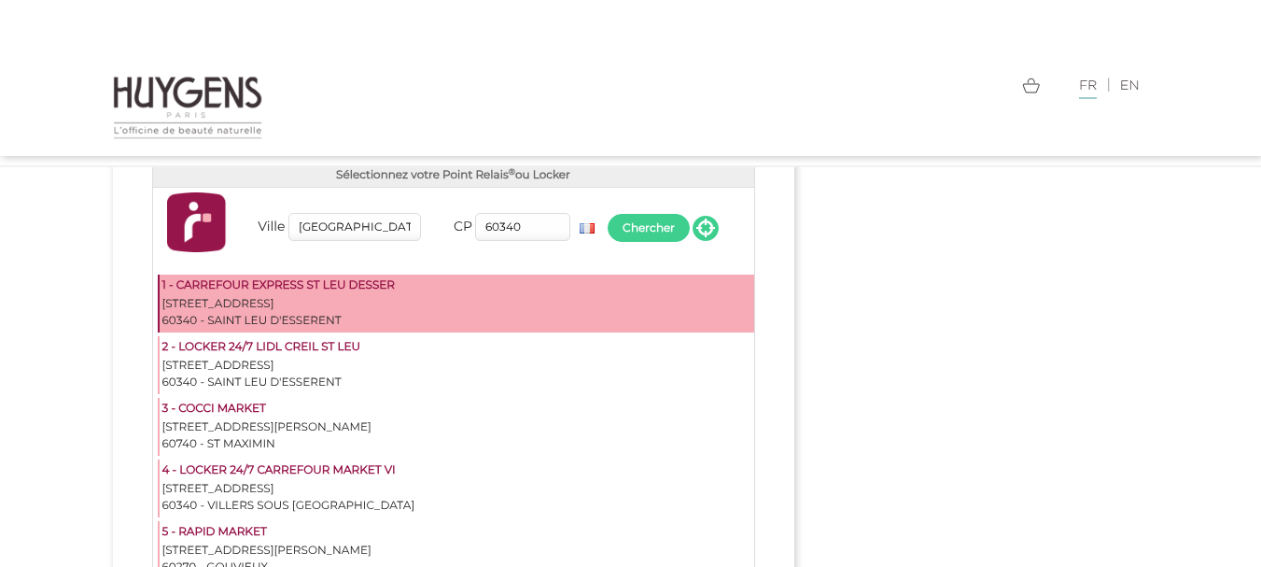
click at [292, 276] on div "1 - CARREFOUR EXPRESS ST LEU DESSER 7 RUE SAUVETERRE 60340 - SAINT LEU D'ESSERE…" at bounding box center [456, 304] width 597 height 58
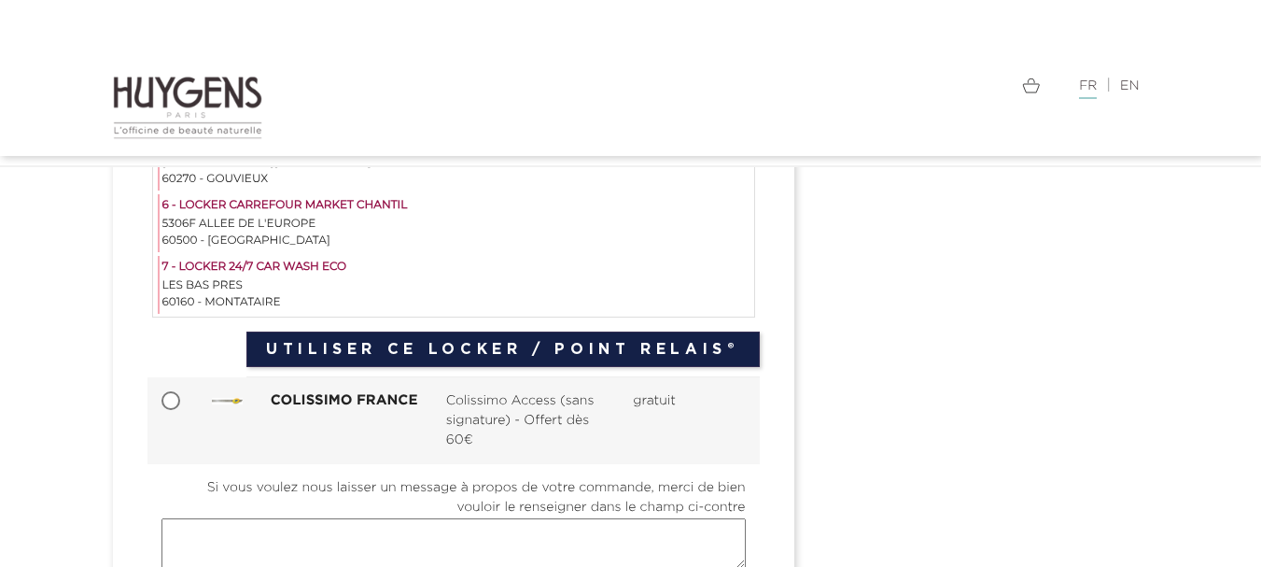
scroll to position [672, 0]
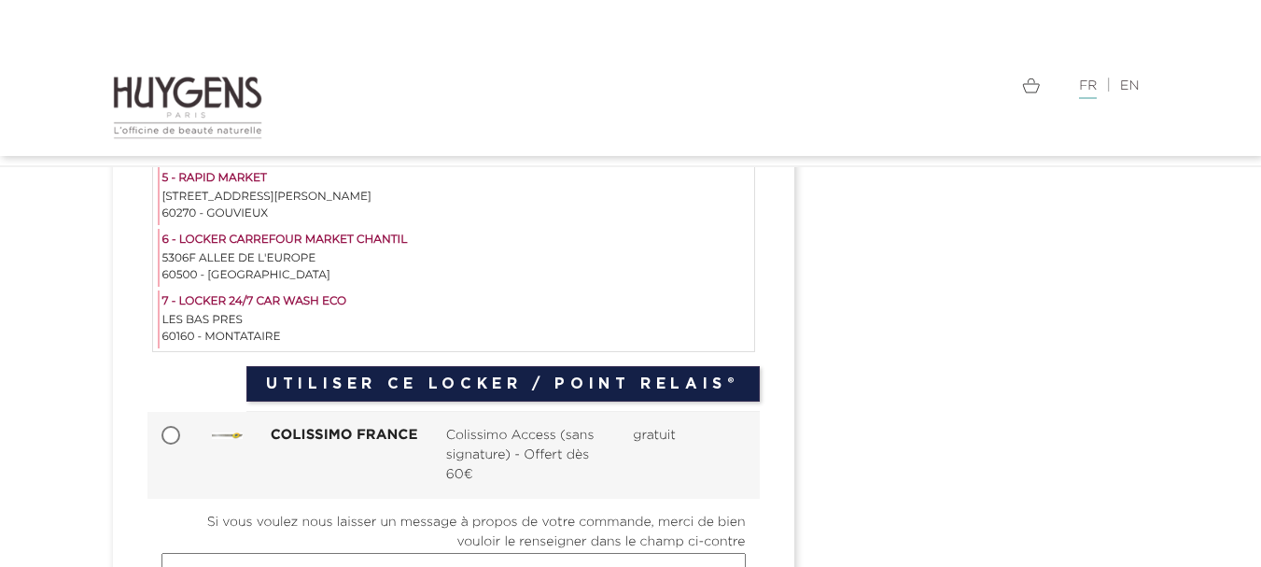
click at [582, 378] on button "Utiliser ce Locker / Point Relais®" at bounding box center [502, 383] width 513 height 35
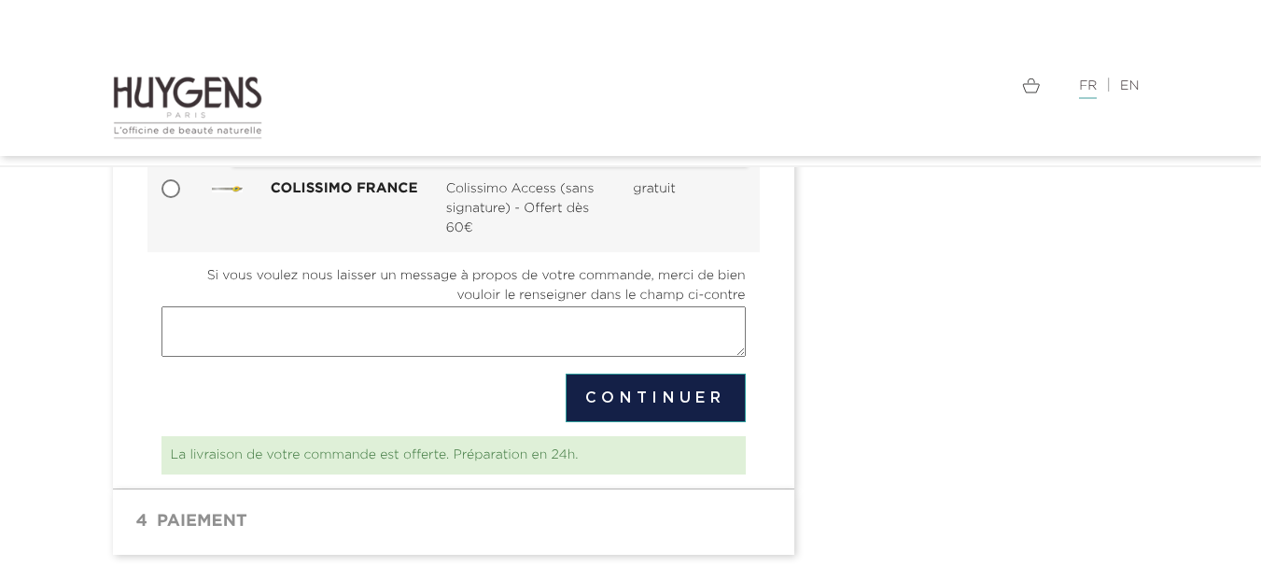
scroll to position [529, 0]
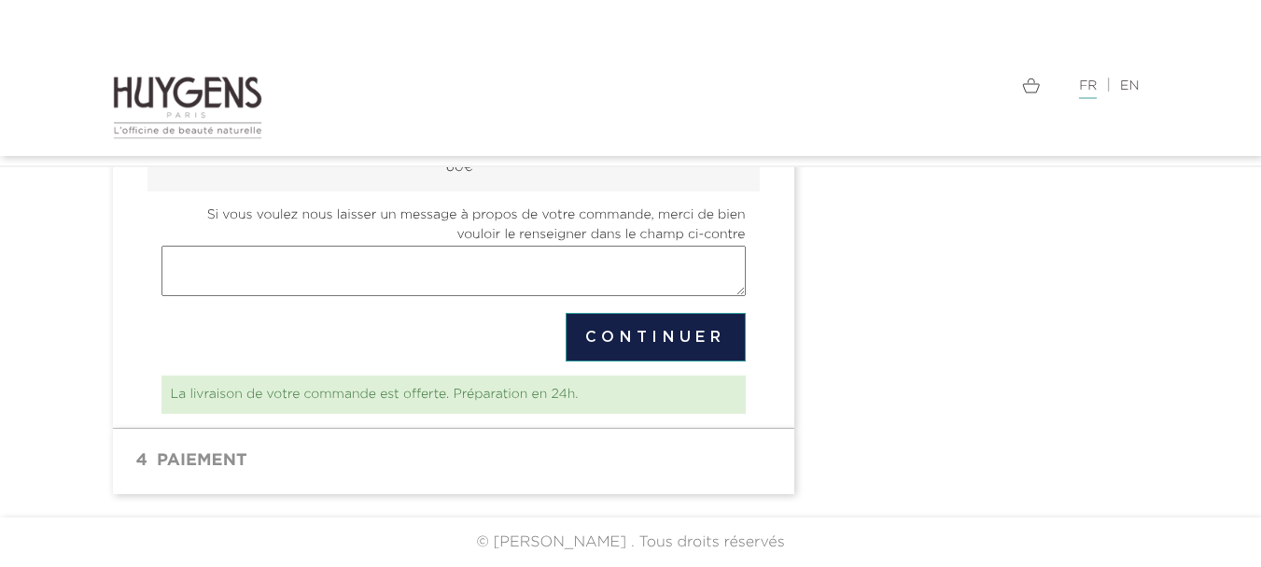
click at [373, 273] on textarea "Si vous voulez nous laisser un message à propos de votre commande, merci de bie…" at bounding box center [454, 271] width 584 height 50
type textarea "ras"
click at [644, 326] on button "Continuer" at bounding box center [656, 337] width 180 height 49
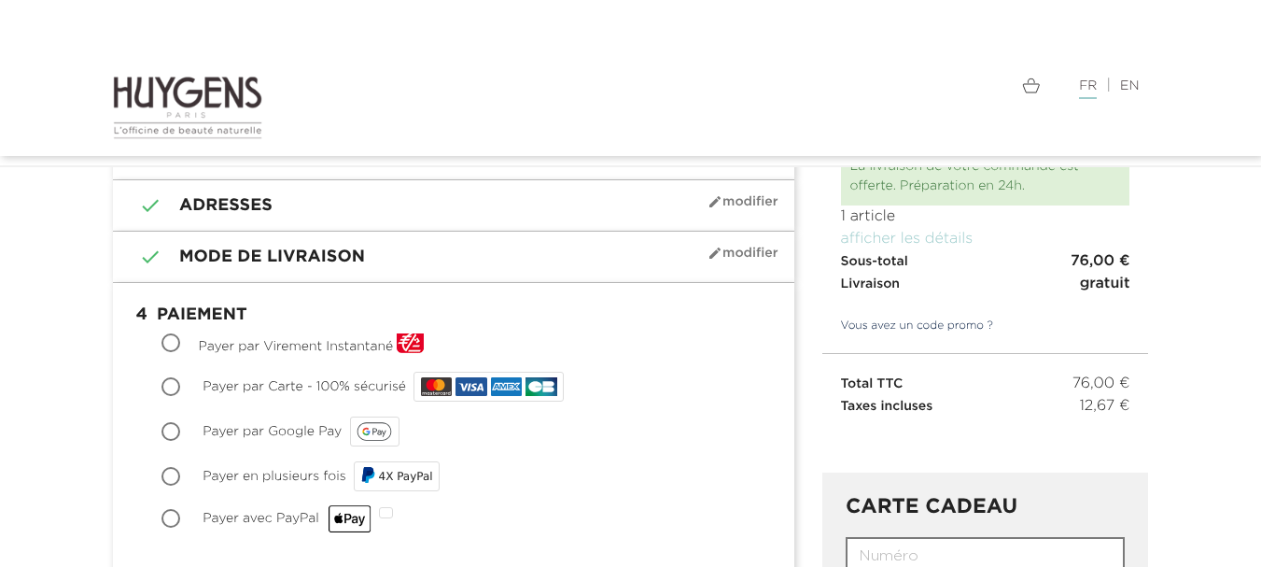
scroll to position [129, 0]
click at [911, 327] on link "Vous avez un code promo ?" at bounding box center [909, 325] width 172 height 17
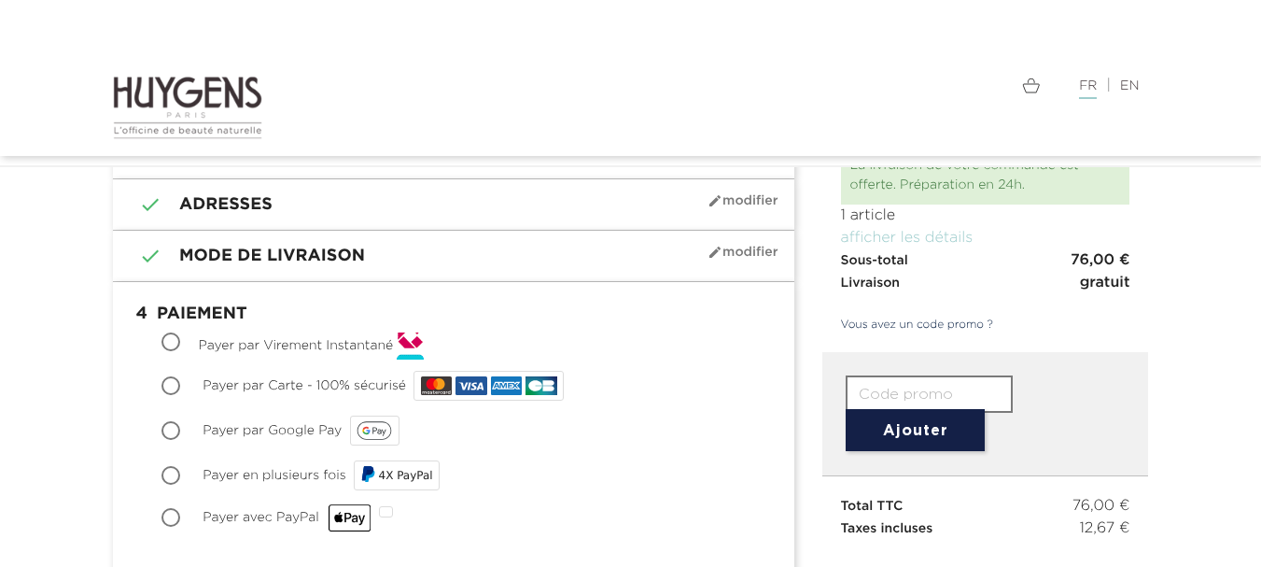
click at [913, 387] on input "text" at bounding box center [929, 393] width 167 height 37
paste input "XYR3-F268-Q6E9-5BZE"
type input "XYR3-F268-Q6E9-5BZE"
click at [936, 437] on button "Ajouter" at bounding box center [915, 430] width 139 height 42
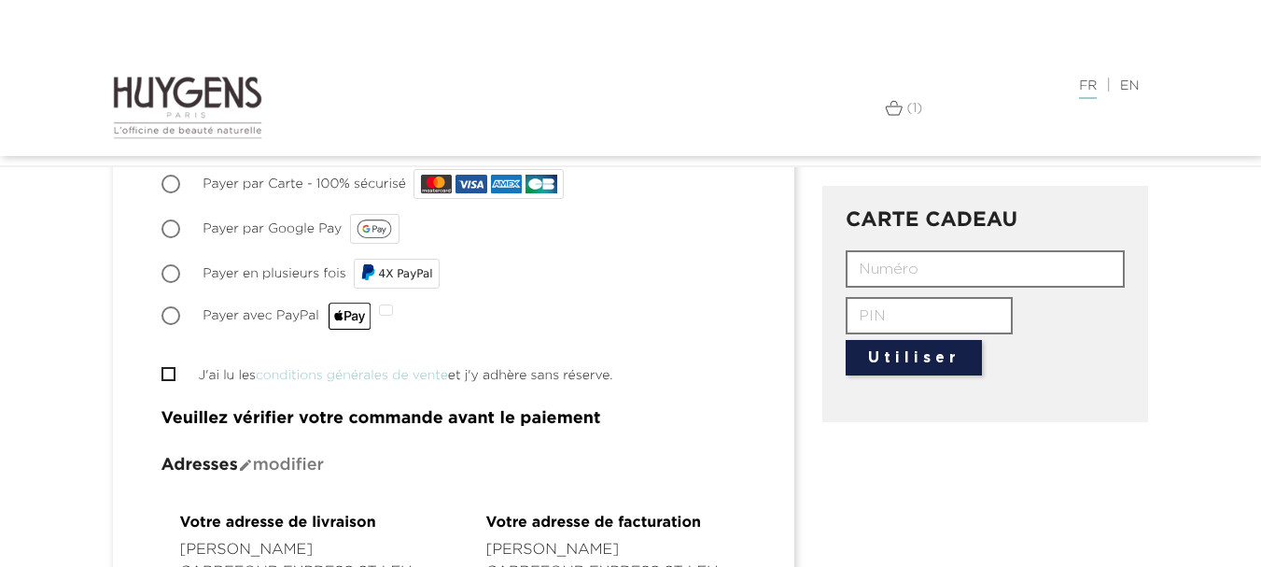
scroll to position [344, 0]
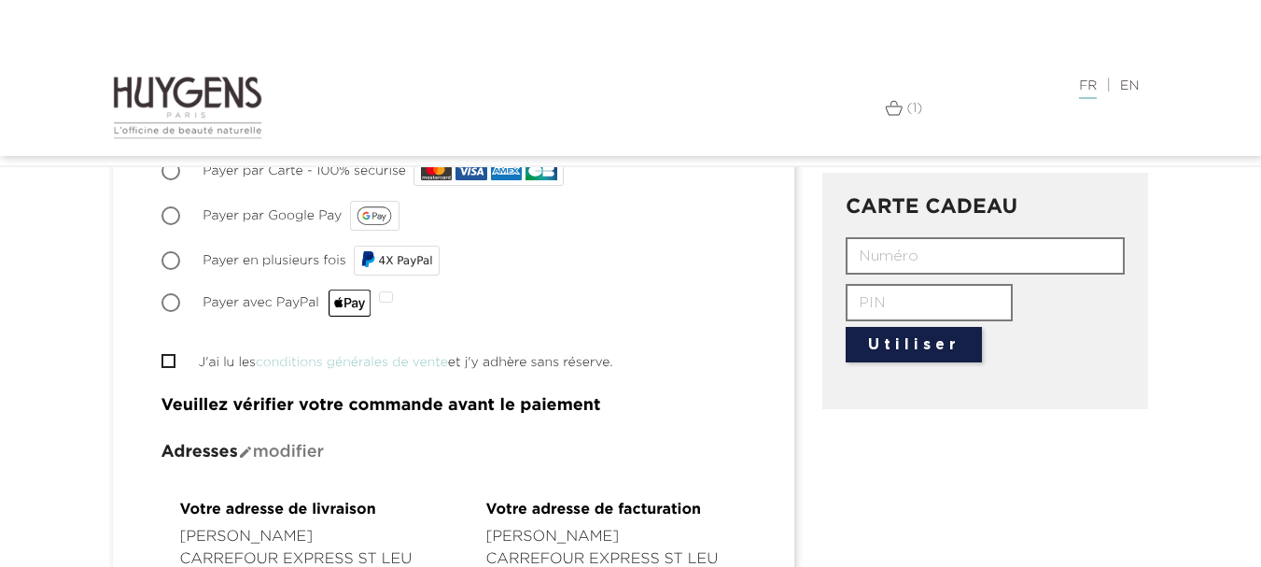
click at [173, 355] on input "J'ai lu les conditions générales de vente et j'y adhère sans réserve." at bounding box center [168, 361] width 12 height 12
checkbox input "true"
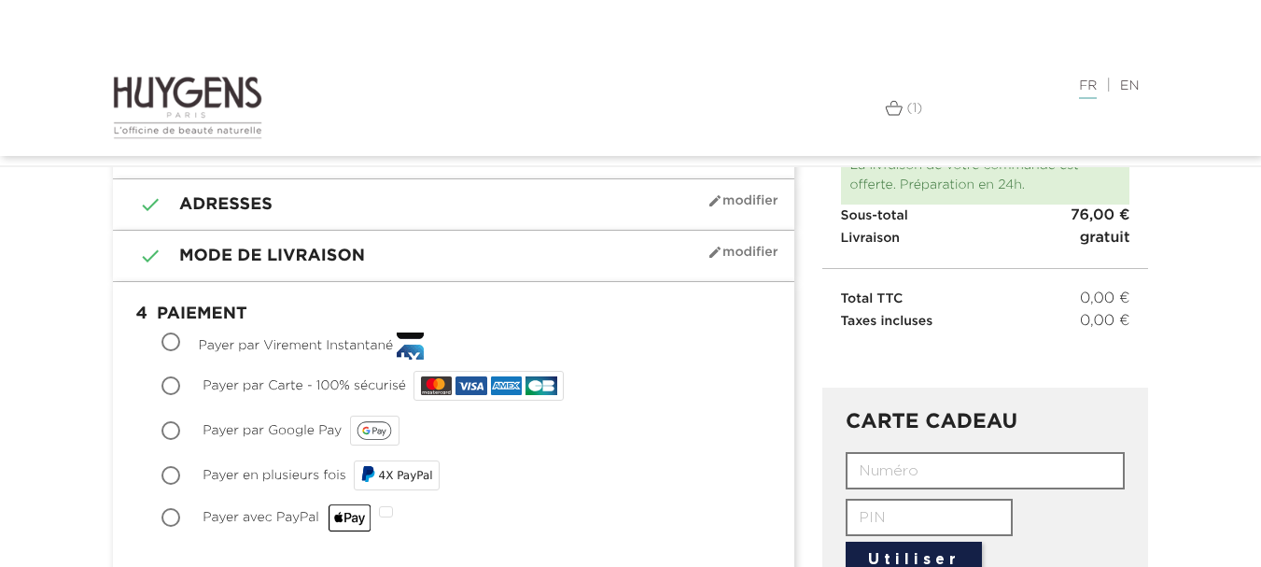
scroll to position [128, 0]
click at [387, 518] on div at bounding box center [386, 512] width 14 height 11
click at [182, 518] on input "Payer avec PayPal" at bounding box center [172, 520] width 19 height 19
radio input "true"
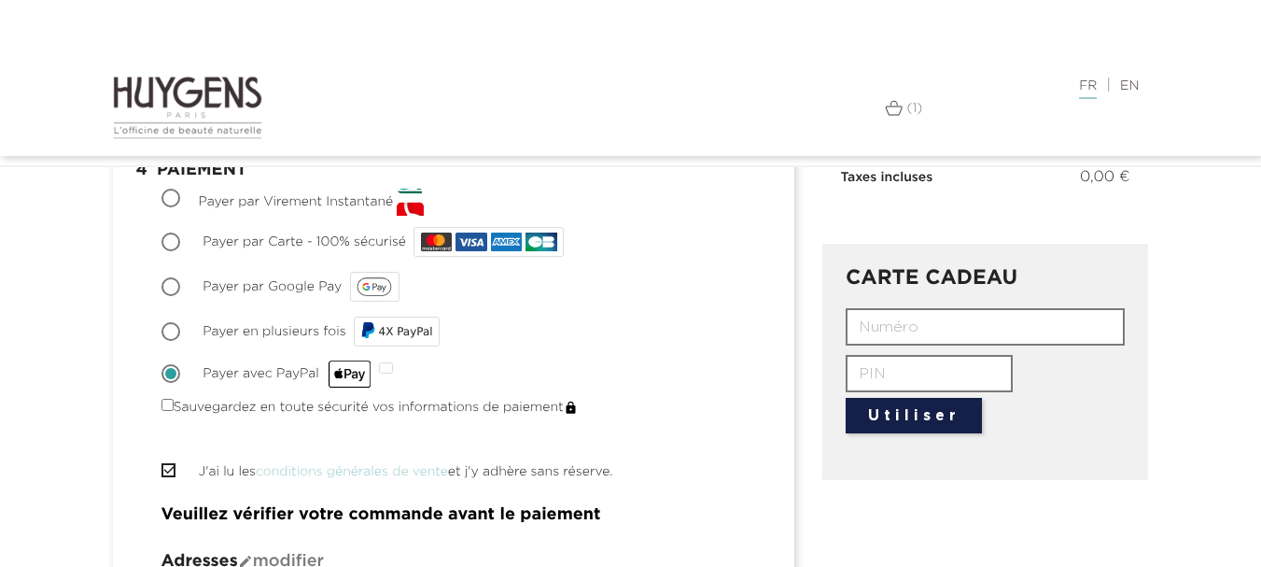
scroll to position [272, 0]
click at [164, 238] on input "Payer par Carte - 100% sécurisé" at bounding box center [172, 244] width 19 height 19
radio input "true"
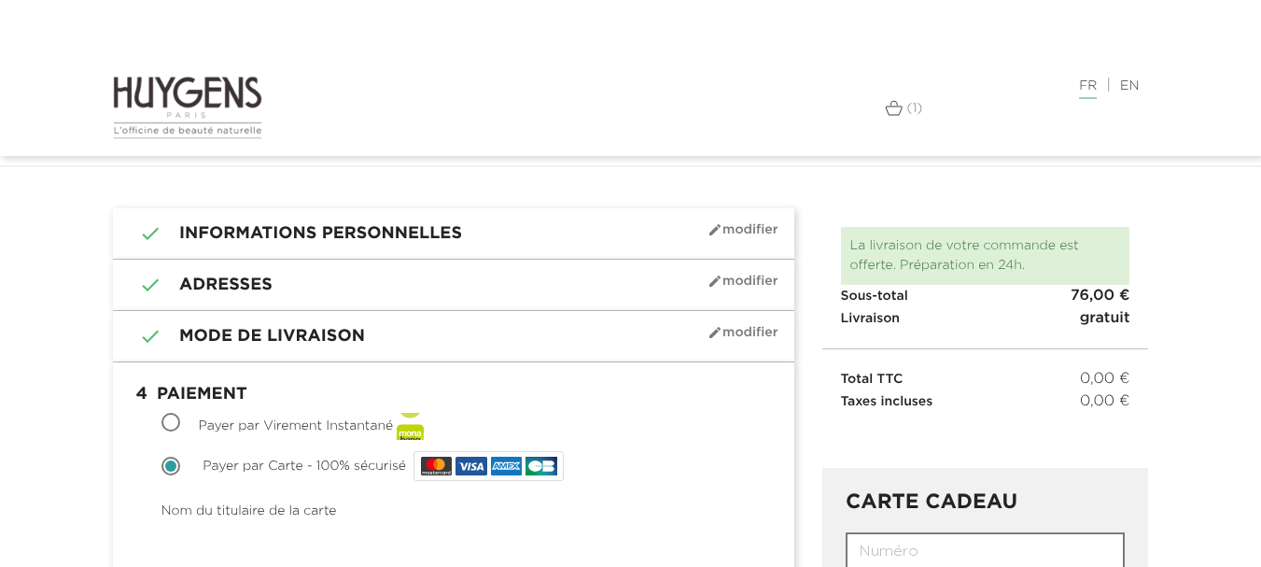
scroll to position [43, 0]
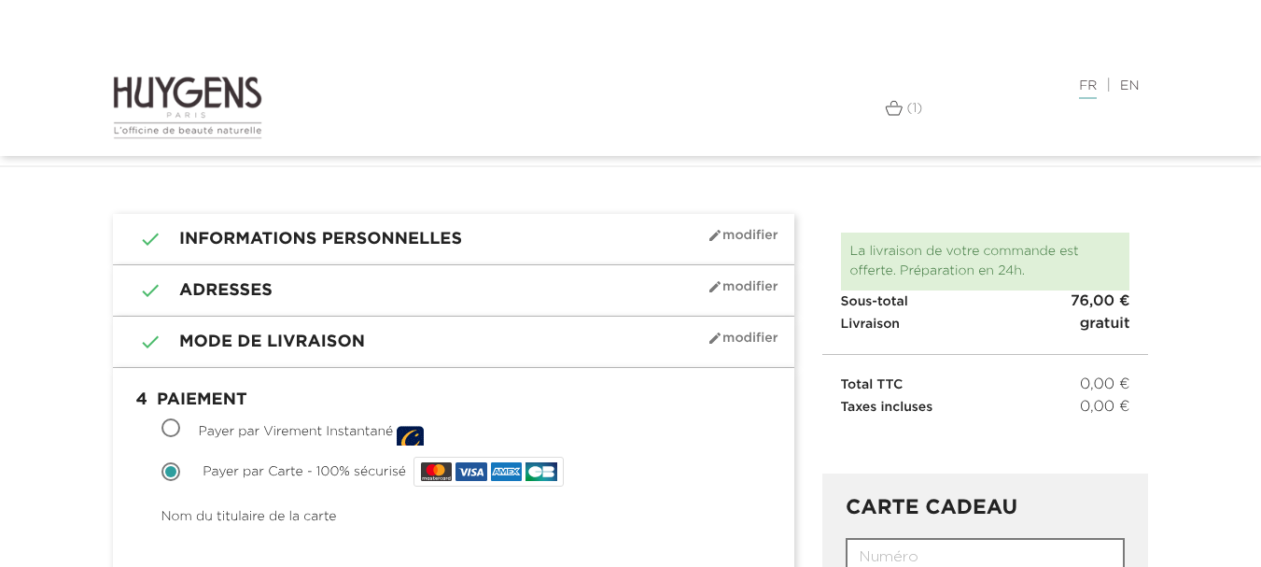
click at [905, 116] on link "(1)" at bounding box center [904, 108] width 38 height 15
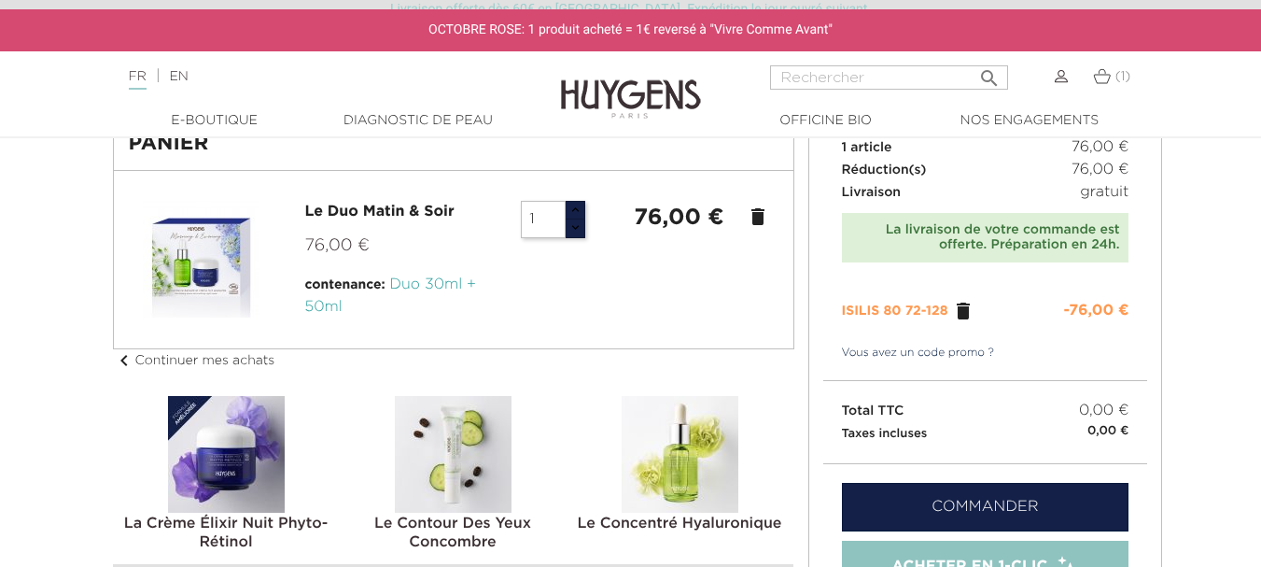
scroll to position [180, 0]
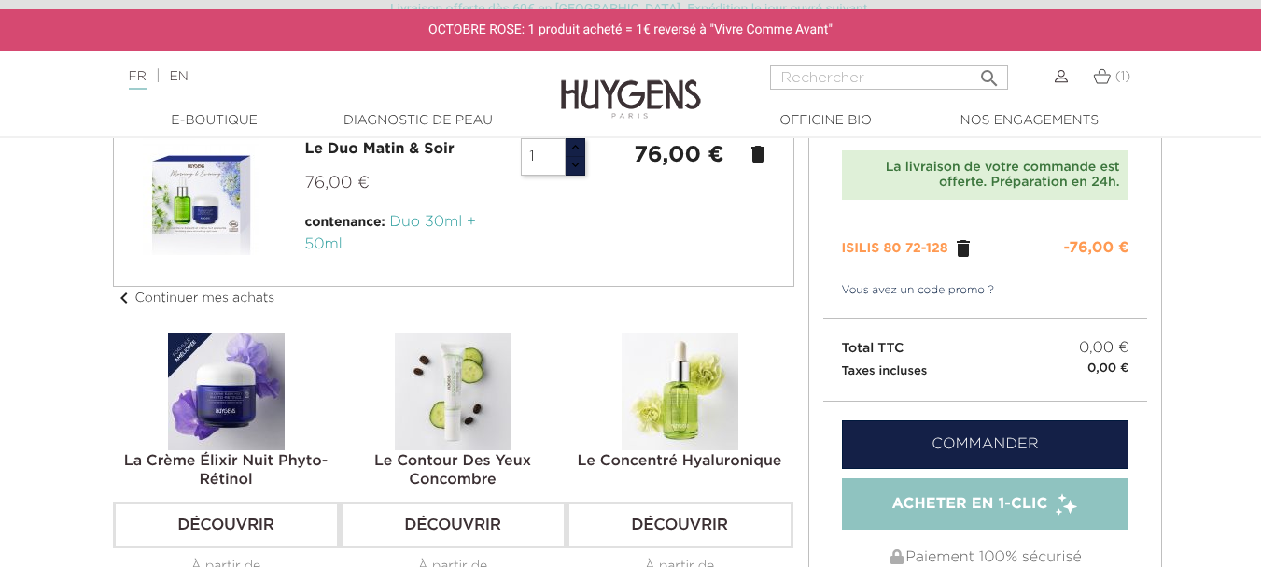
click at [965, 443] on link "Commander" at bounding box center [986, 444] width 288 height 49
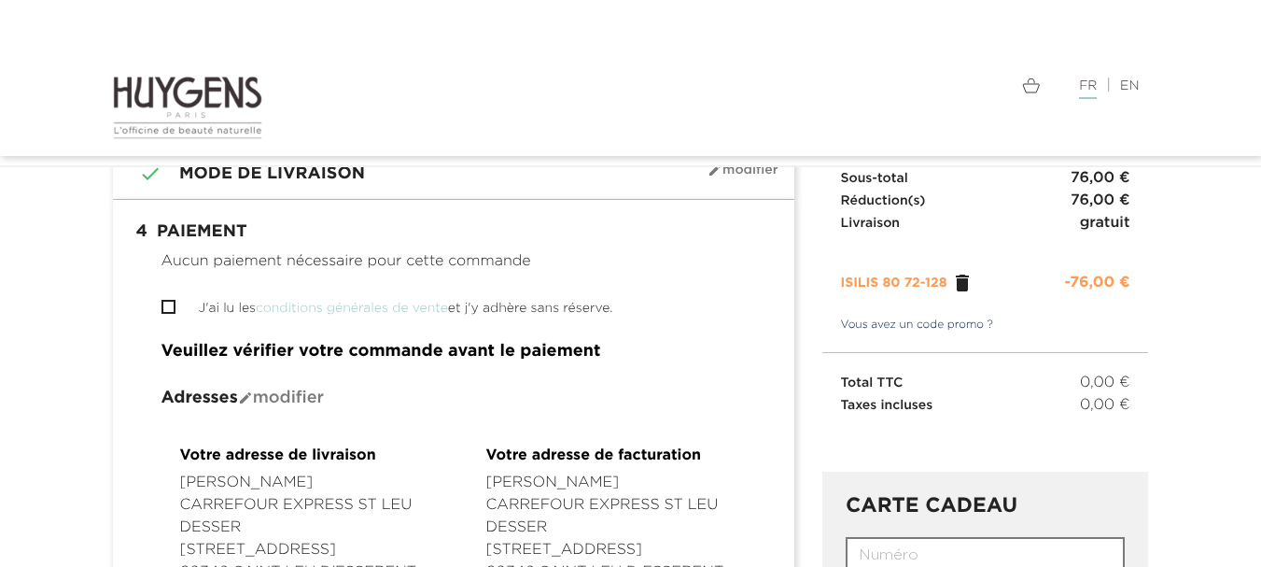
scroll to position [207, 0]
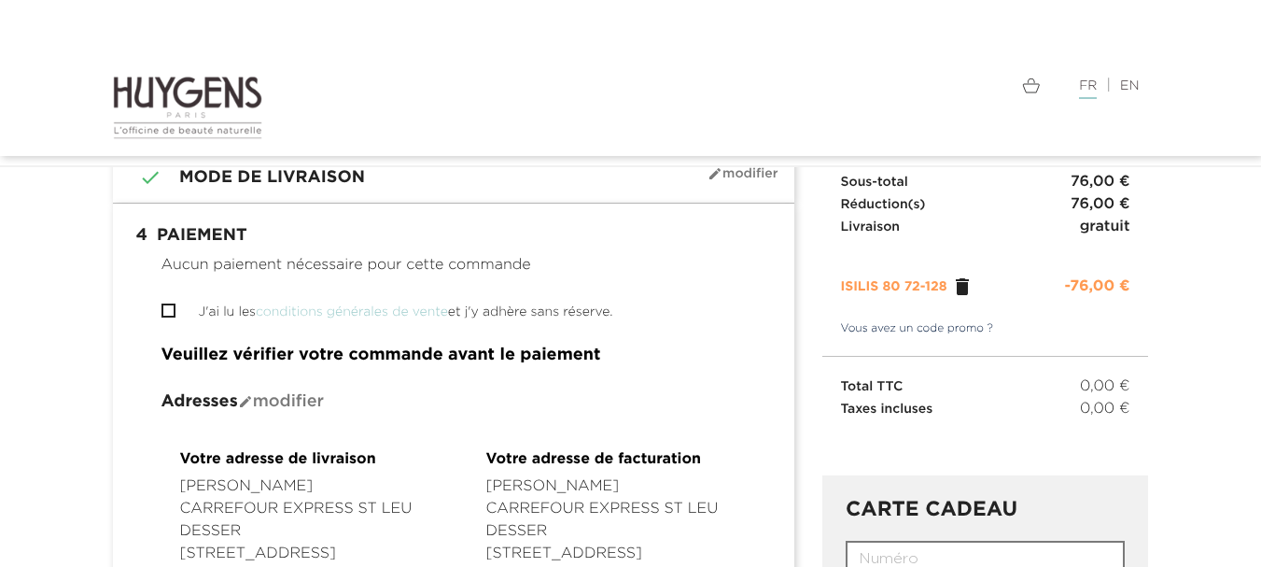
click at [166, 308] on input "J'ai lu les conditions générales de vente et j'y adhère sans réserve." at bounding box center [168, 310] width 12 height 12
checkbox input "true"
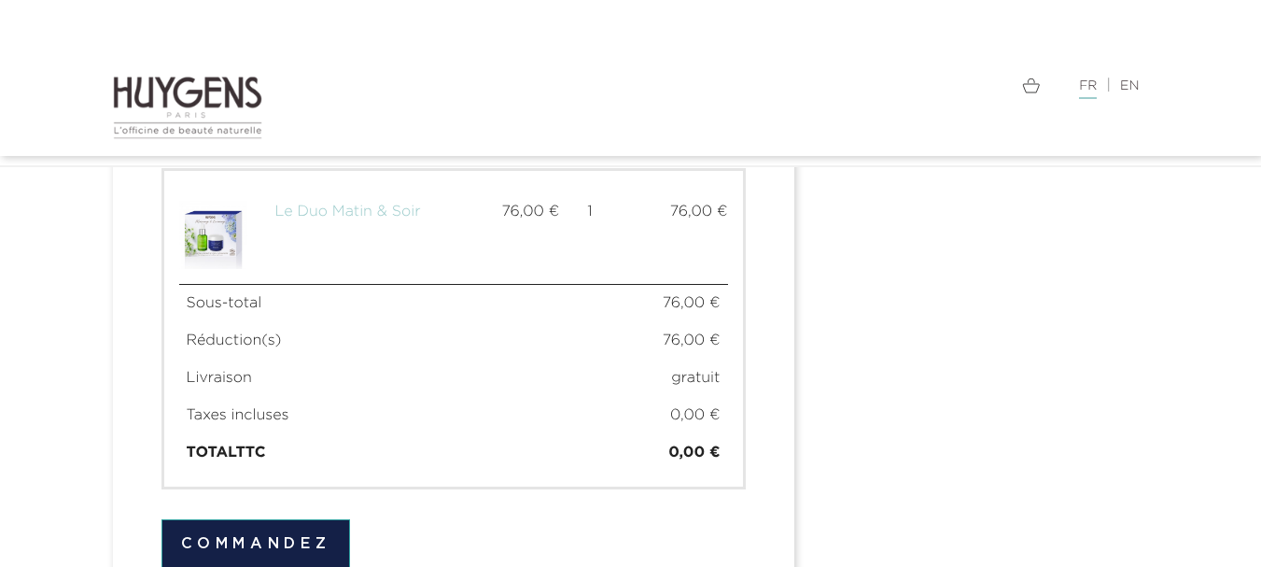
scroll to position [984, 0]
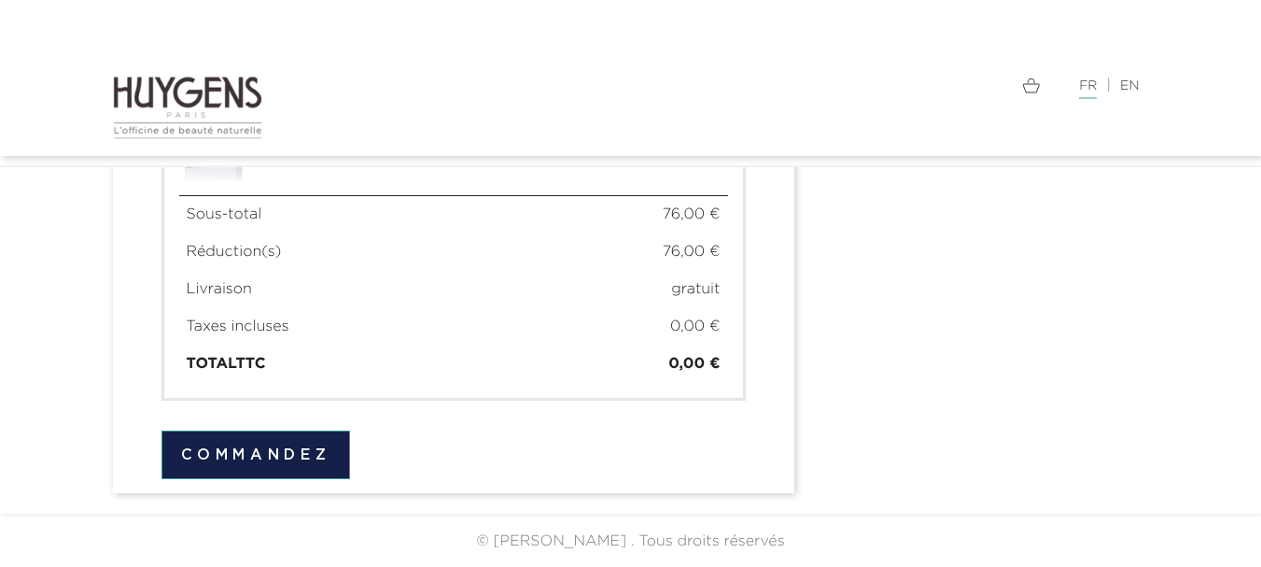
click at [254, 448] on button "Commandez" at bounding box center [257, 454] width 190 height 49
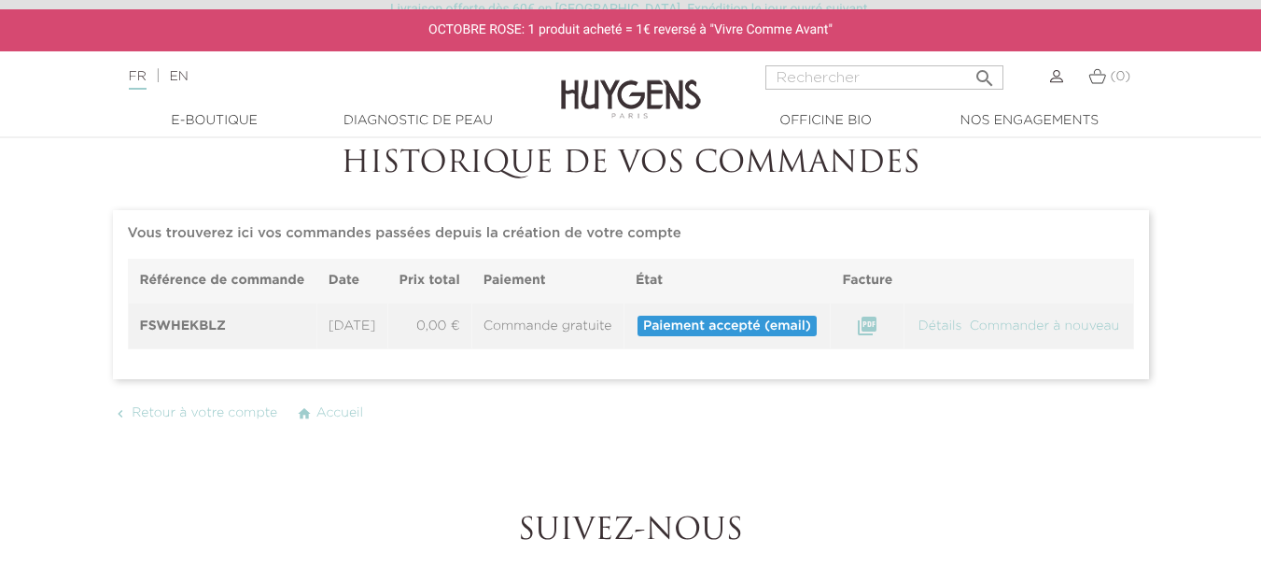
scroll to position [145, 0]
click at [879, 338] on icon "" at bounding box center [867, 327] width 22 height 22
